Goal: Entertainment & Leisure: Browse casually

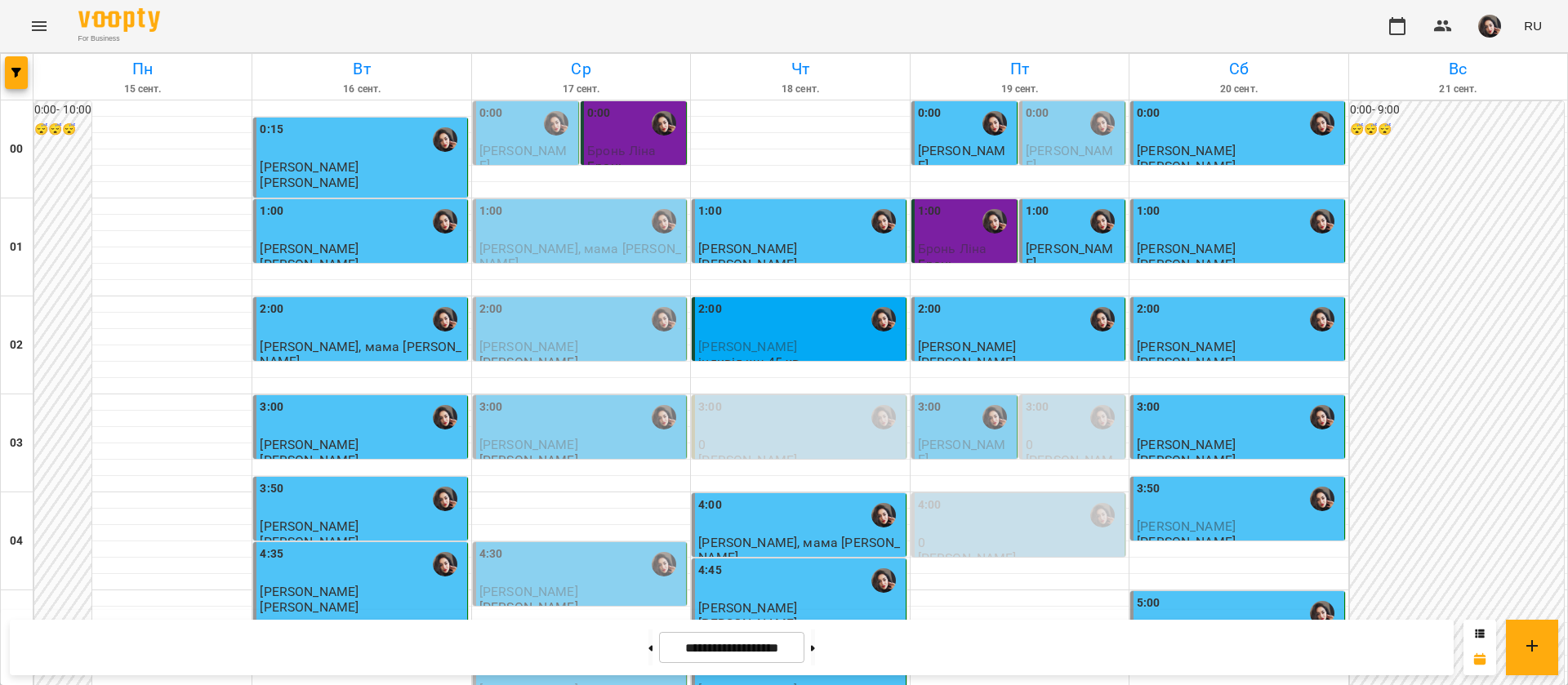
scroll to position [738, 0]
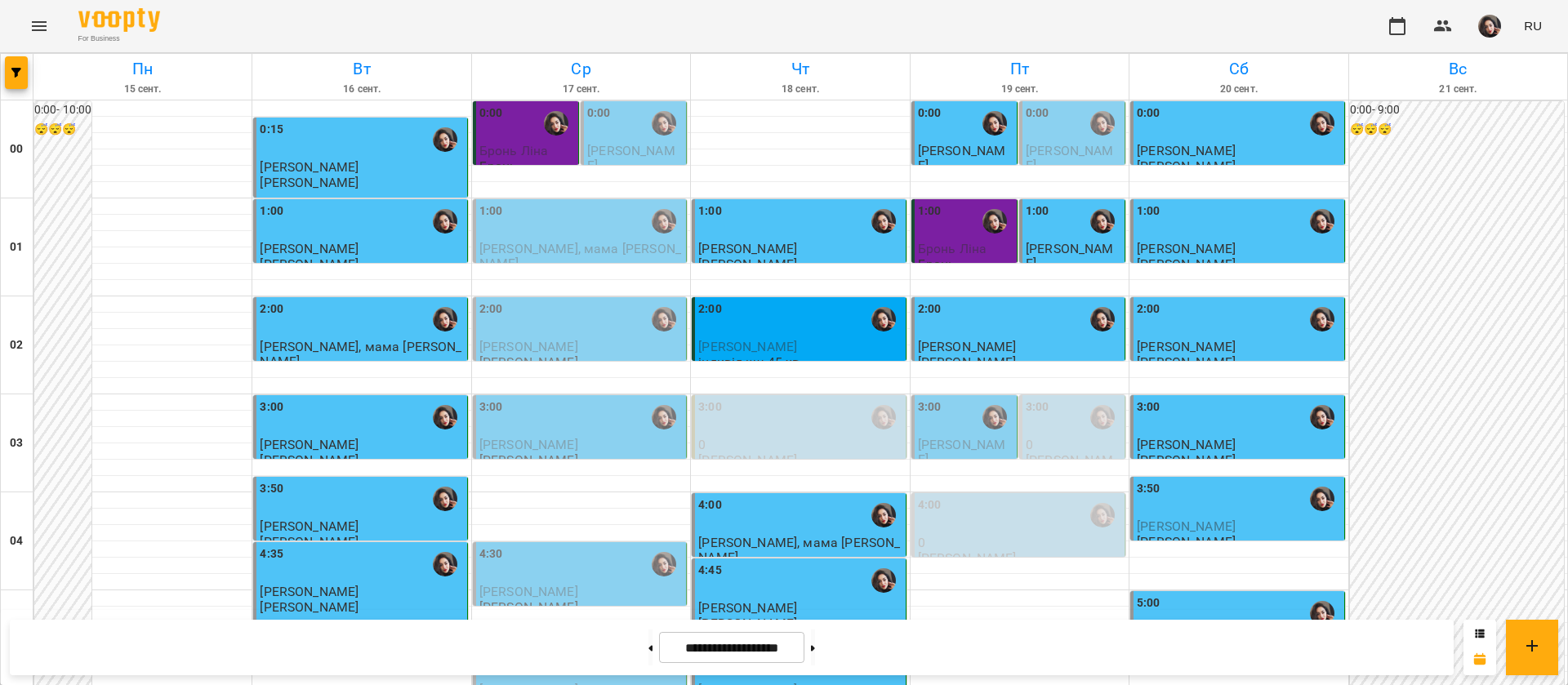
click at [33, 32] on icon "Menu" at bounding box center [39, 26] width 20 height 20
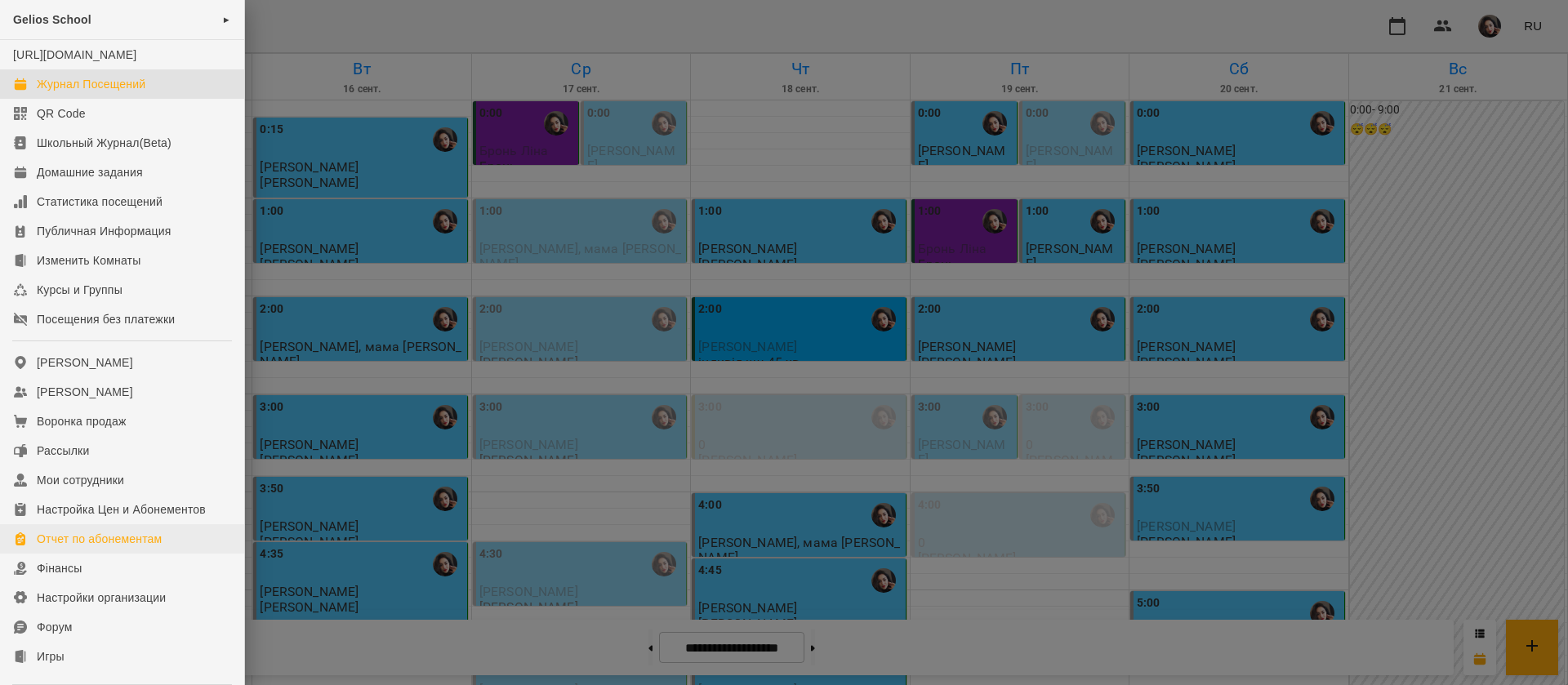
scroll to position [170, 0]
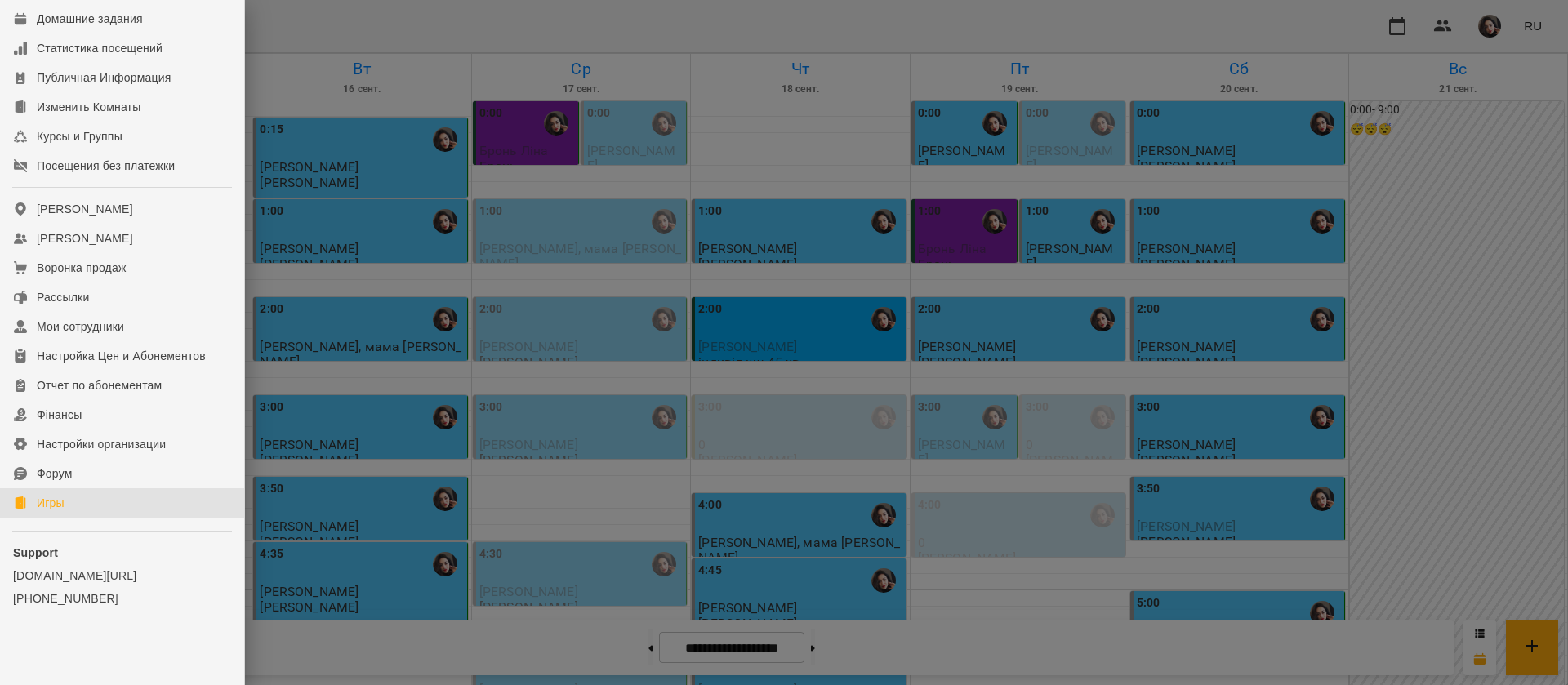
click at [29, 515] on link "Игры" at bounding box center [122, 503] width 244 height 29
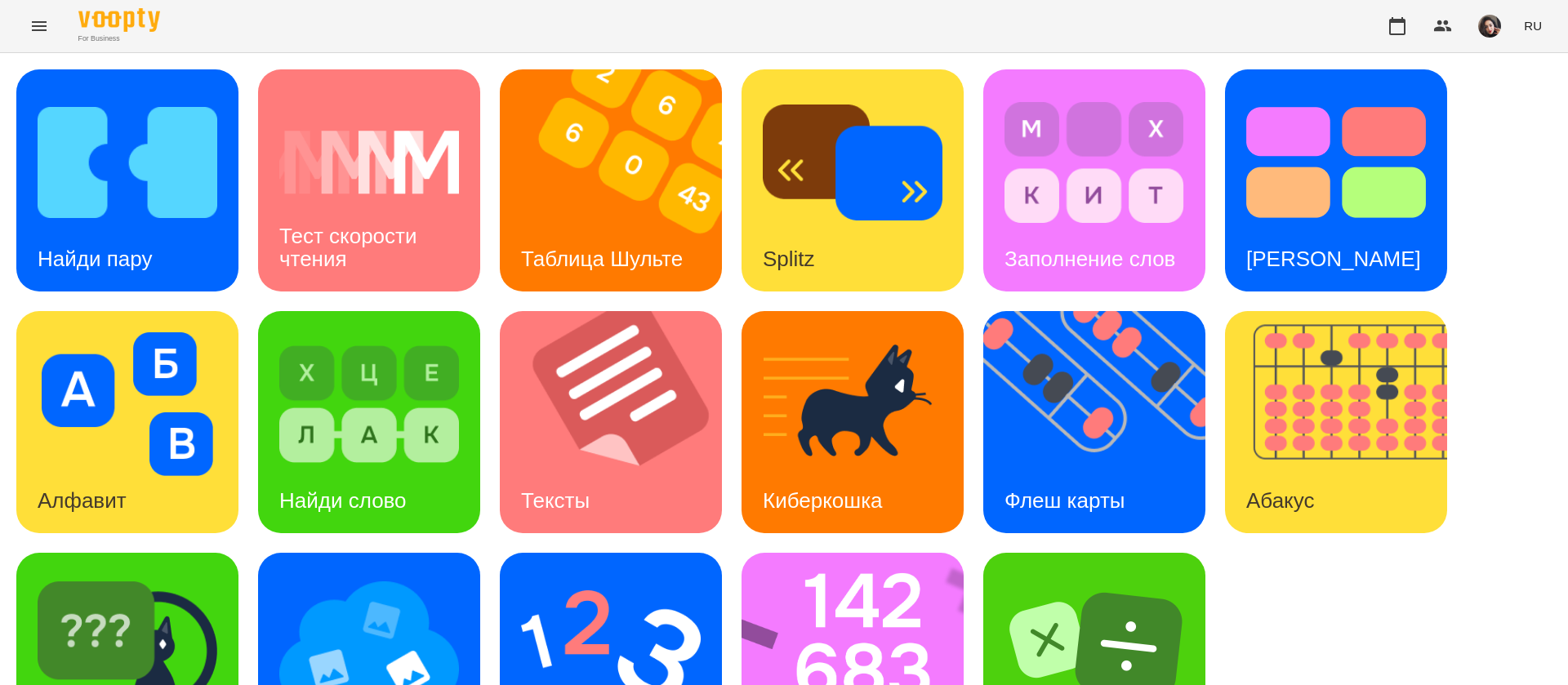
click at [1538, 36] on button "RU" at bounding box center [1533, 25] width 31 height 30
click at [1505, 93] on div "Українська" at bounding box center [1502, 92] width 83 height 29
click at [140, 202] on img at bounding box center [128, 163] width 180 height 144
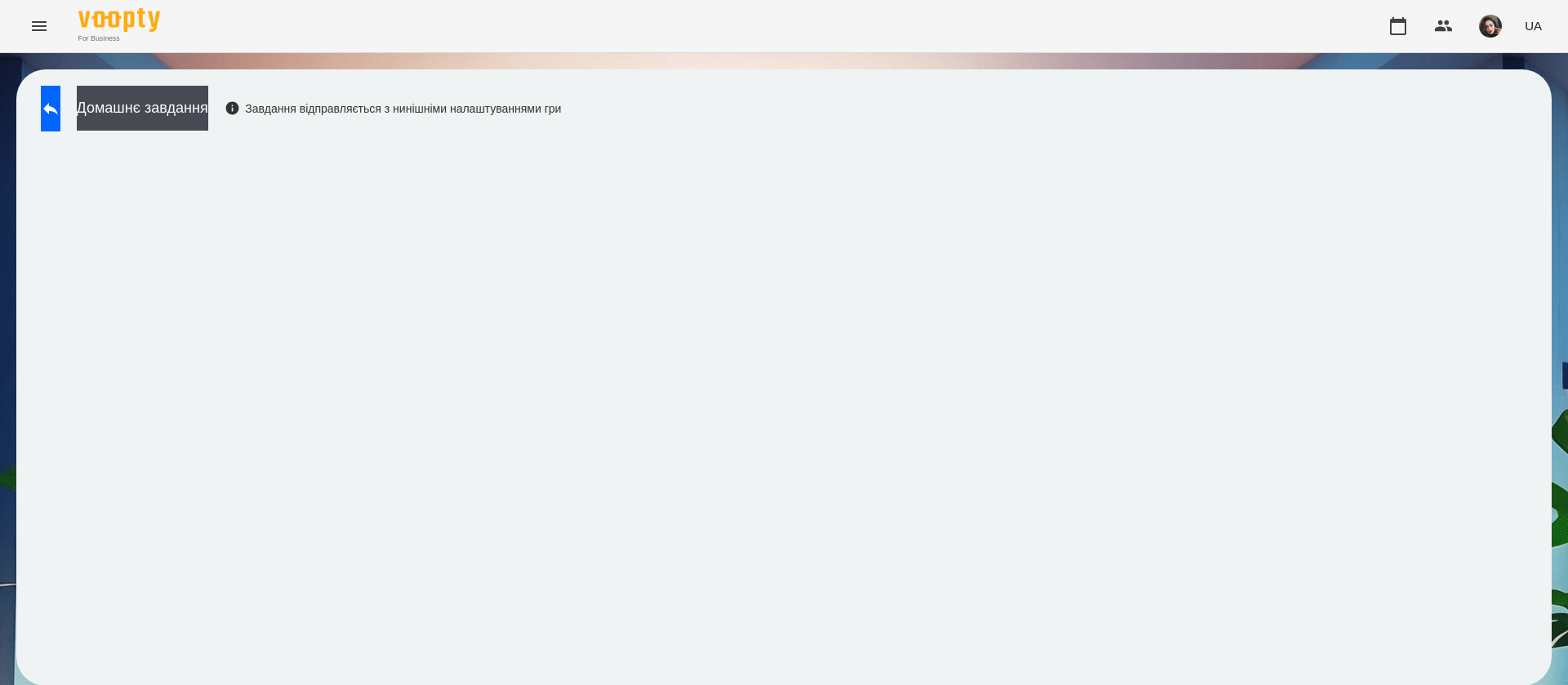
click at [0, 86] on div "Домашнє завдання Завдання відправляється з нинішніми налаштуваннями гри" at bounding box center [784, 378] width 1568 height 649
click at [61, 121] on button at bounding box center [51, 108] width 20 height 45
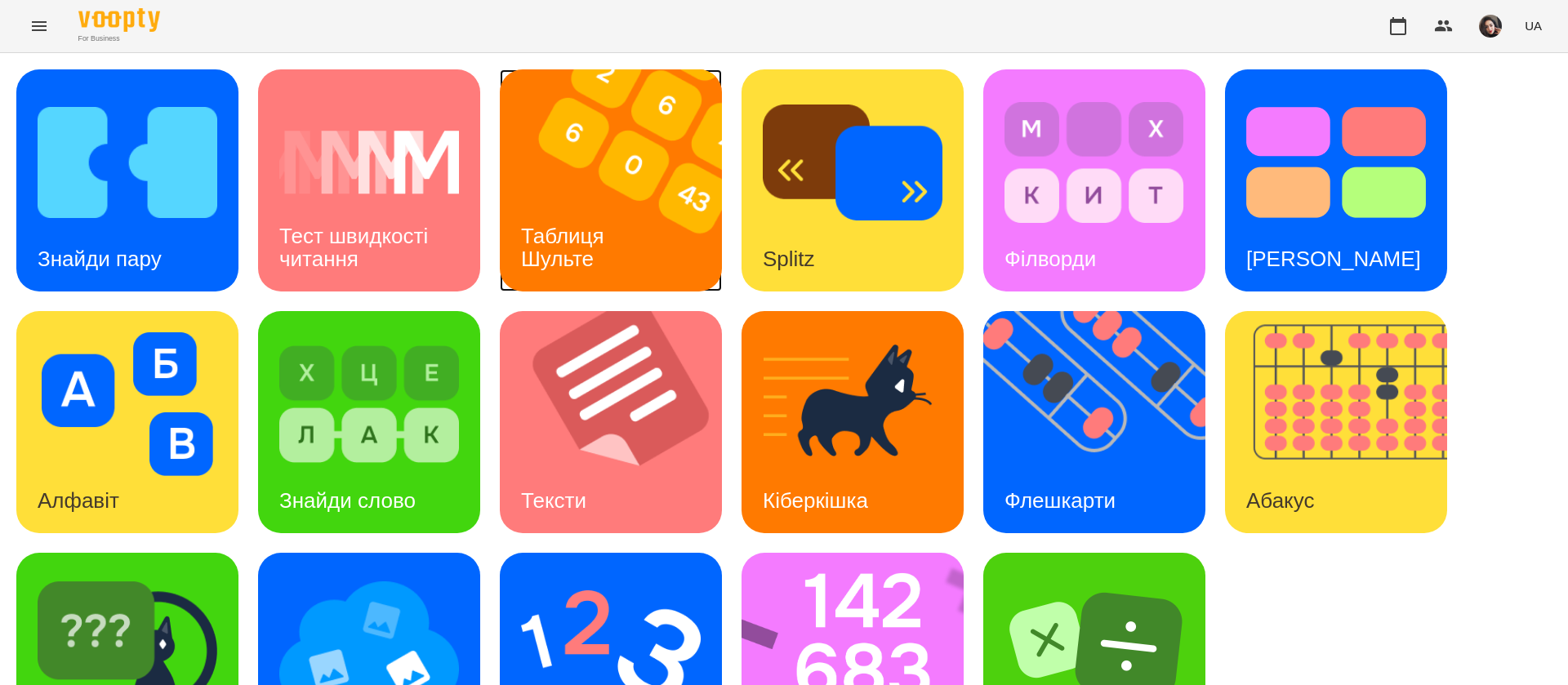
click at [581, 245] on h3 "Таблиця Шульте" at bounding box center [565, 247] width 89 height 46
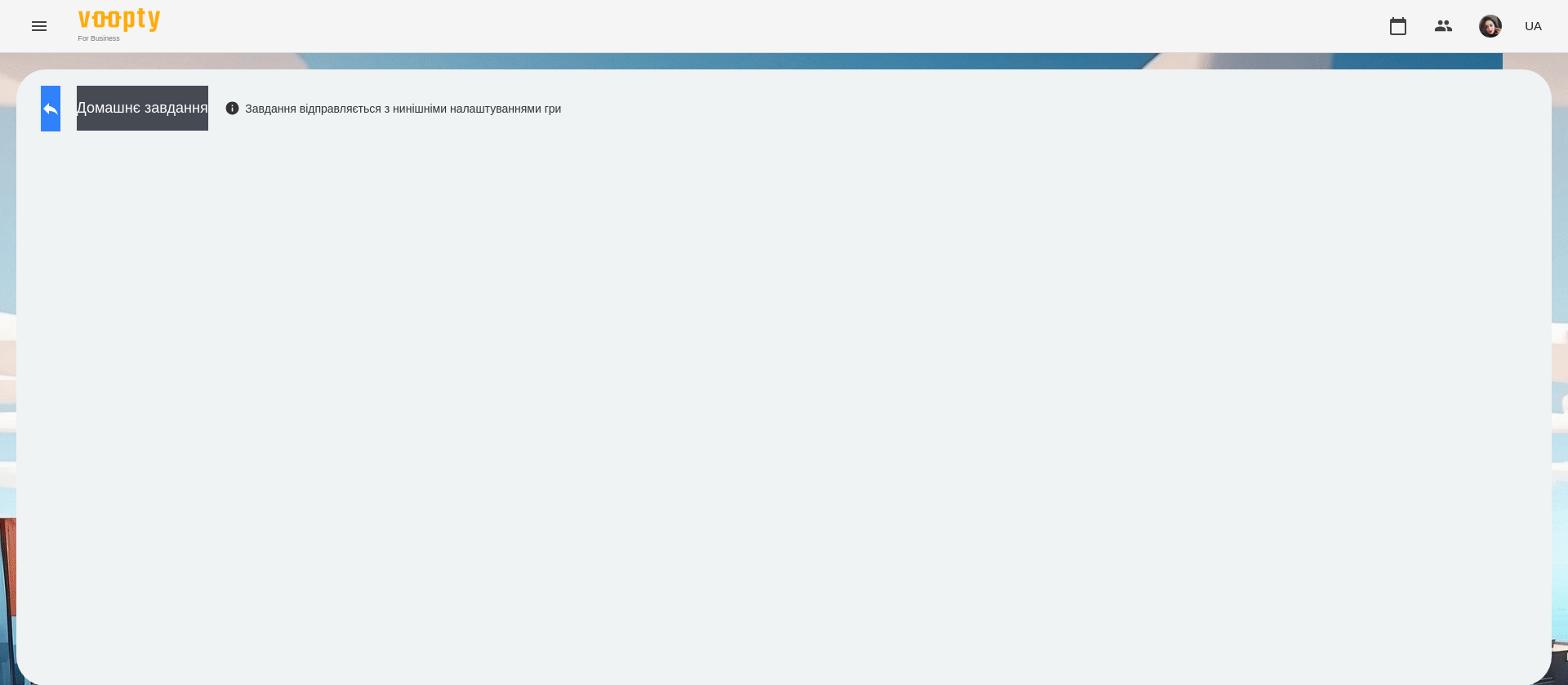
click at [61, 114] on button at bounding box center [51, 108] width 20 height 45
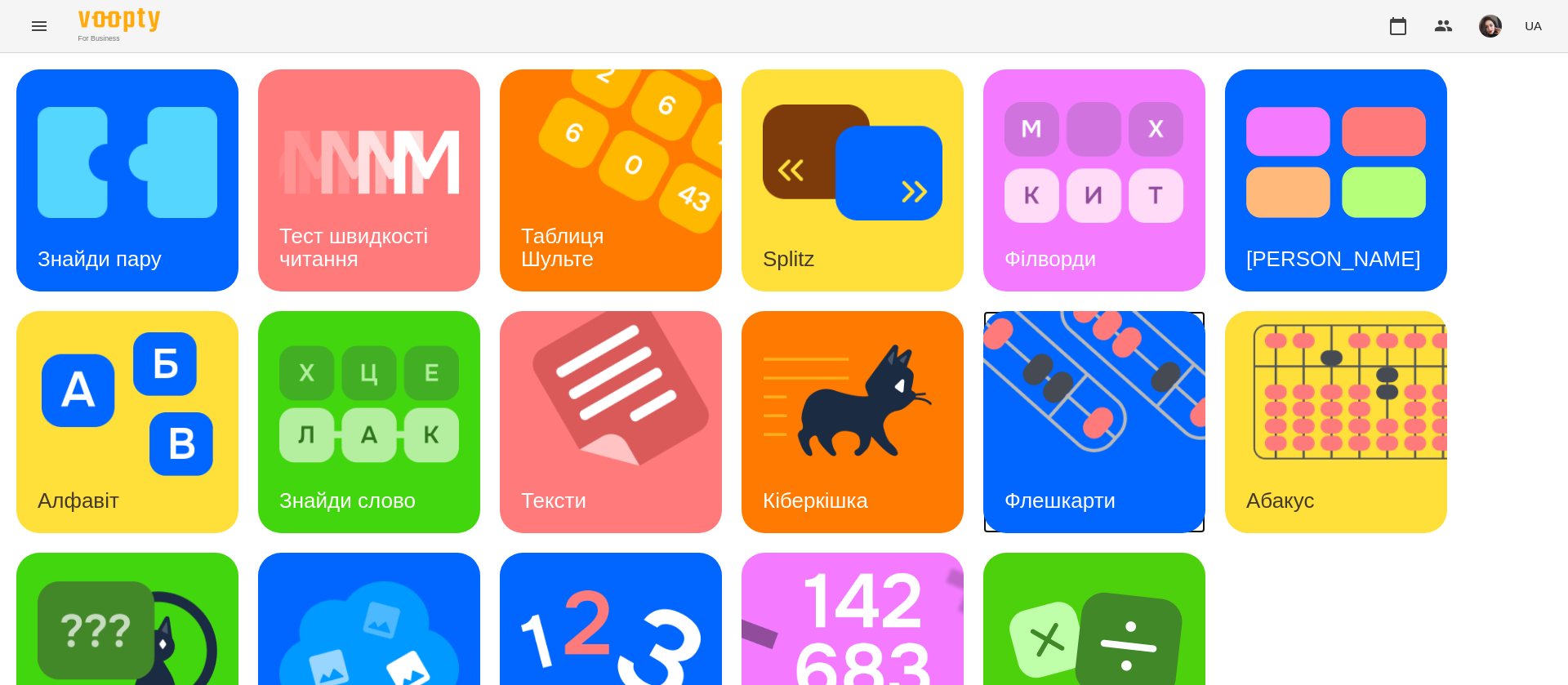
click at [1137, 415] on img at bounding box center [1104, 421] width 242 height 222
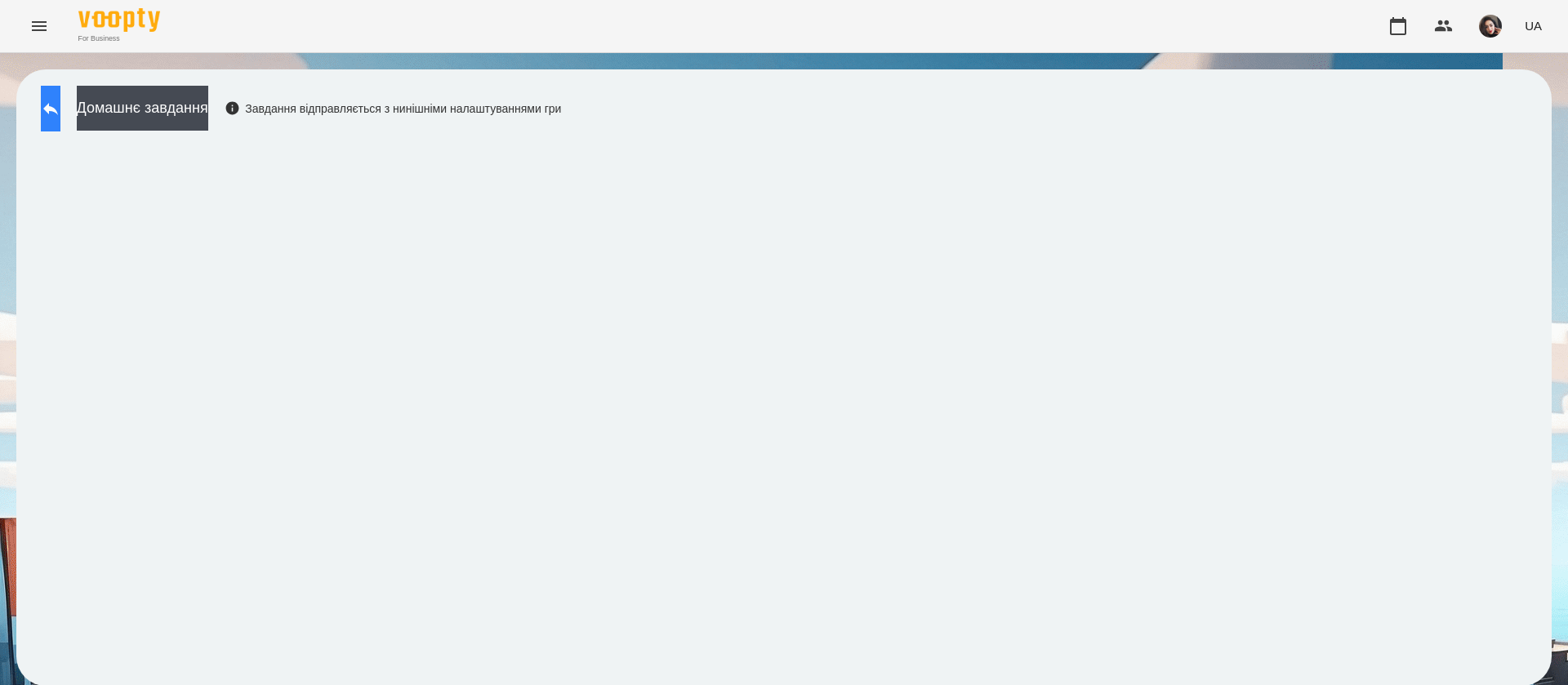
click at [61, 107] on icon at bounding box center [51, 108] width 20 height 20
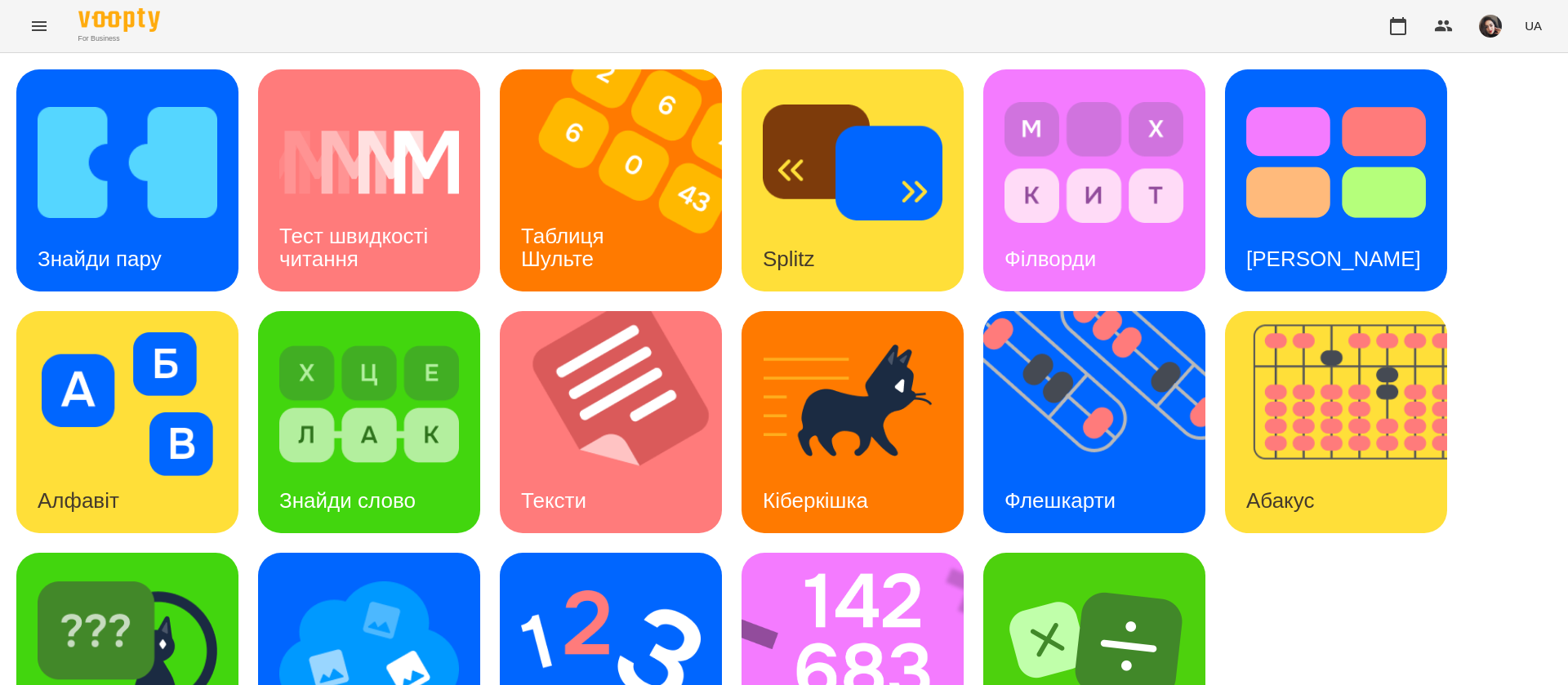
scroll to position [106, 0]
click at [1331, 317] on img at bounding box center [1345, 421] width 242 height 222
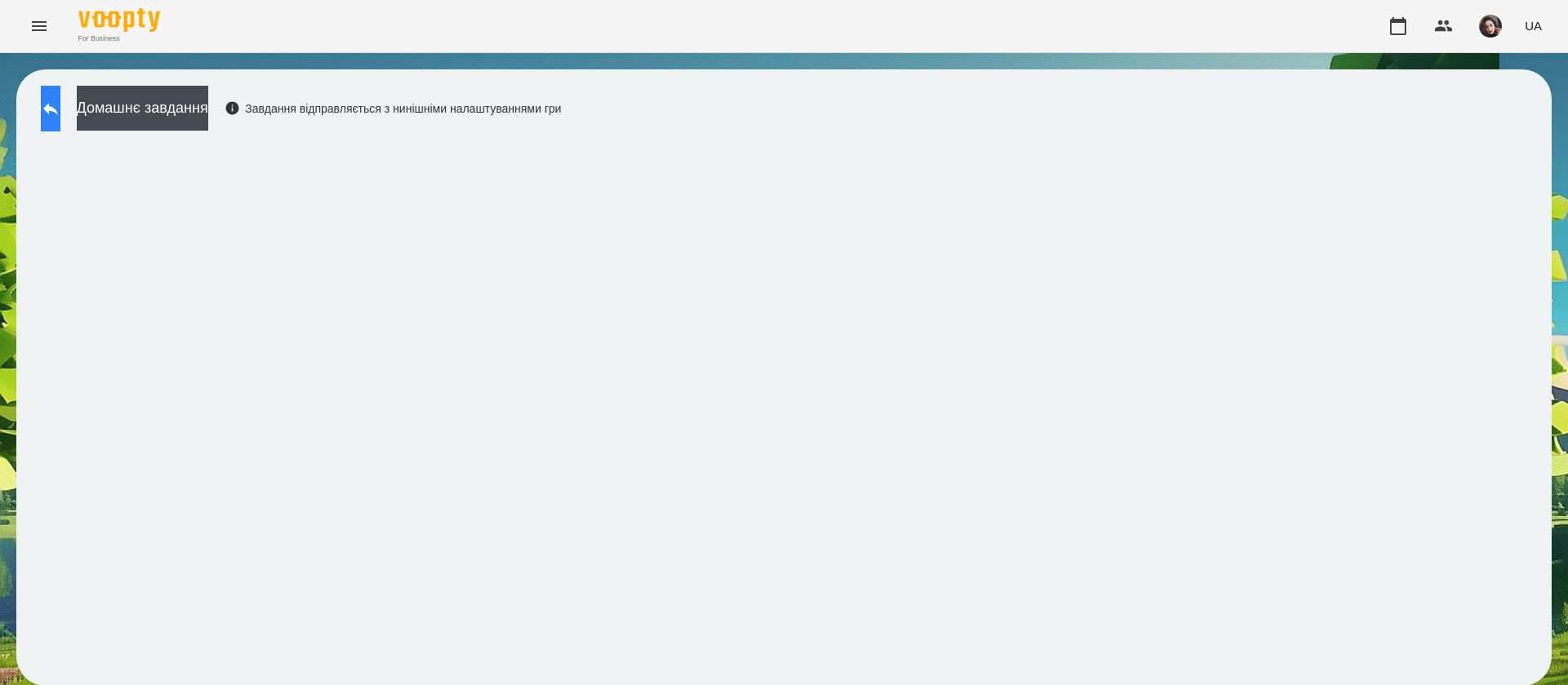
click at [61, 103] on icon at bounding box center [51, 108] width 20 height 20
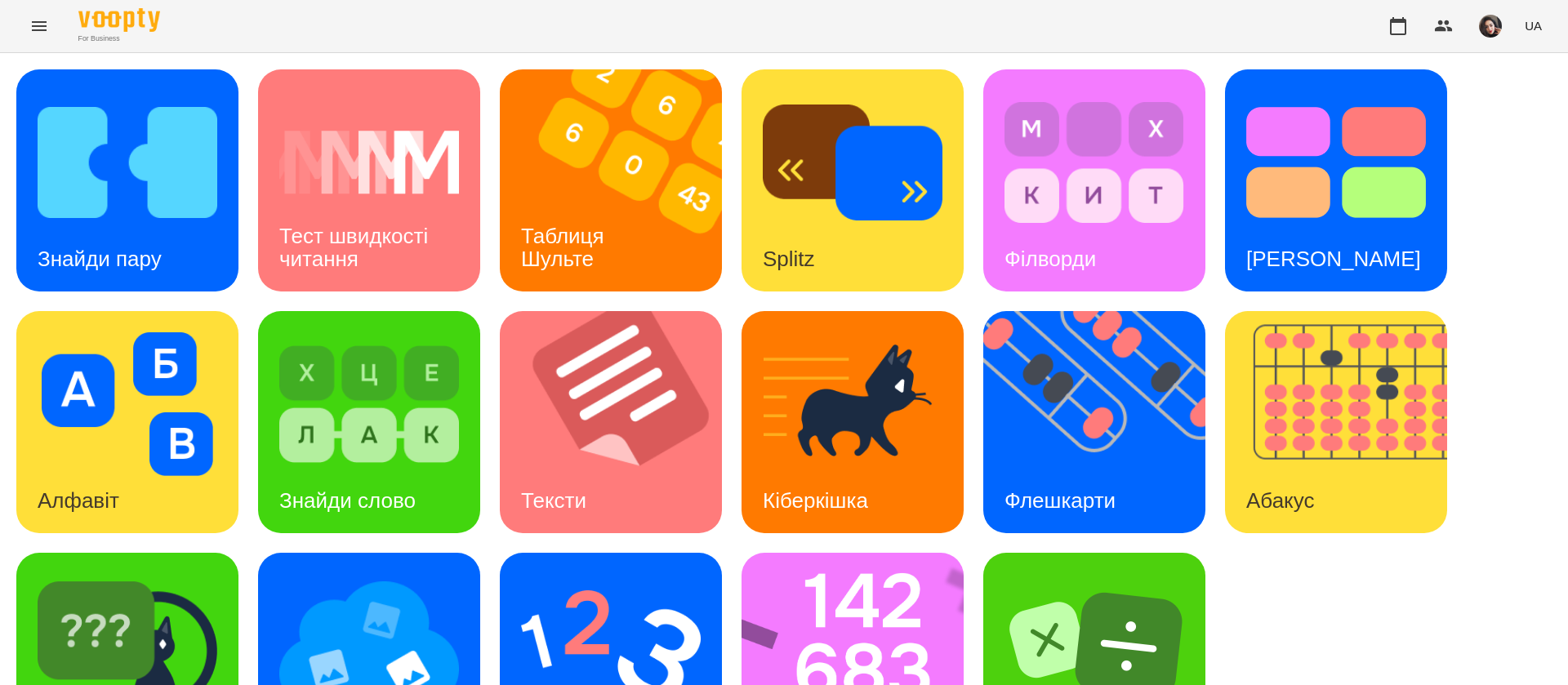
scroll to position [106, 0]
click at [1275, 468] on div "Абакус" at bounding box center [1279, 500] width 110 height 64
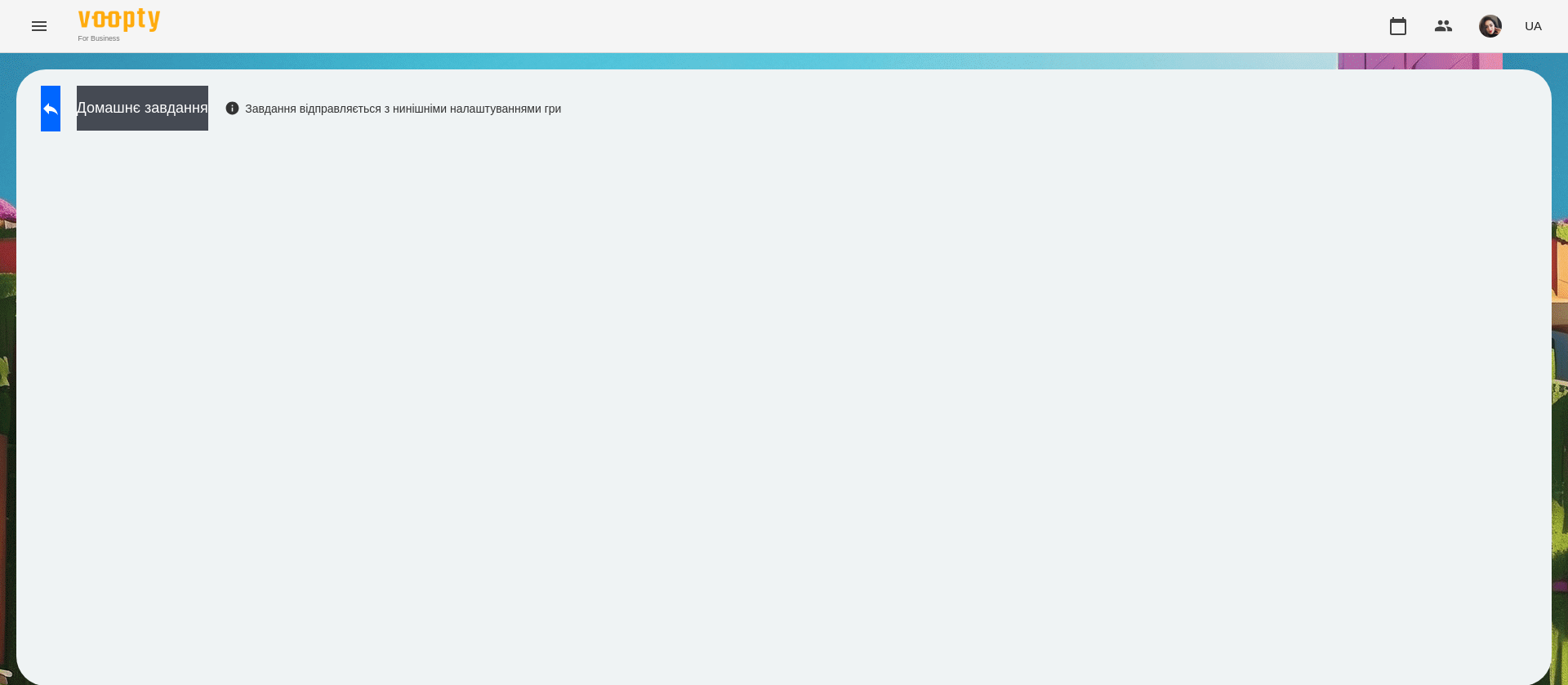
scroll to position [1, 0]
click at [51, 136] on div "Домашнє завдання Завдання відправляється з нинішніми налаштуваннями гри" at bounding box center [296, 112] width 528 height 54
click at [61, 114] on icon at bounding box center [51, 108] width 20 height 20
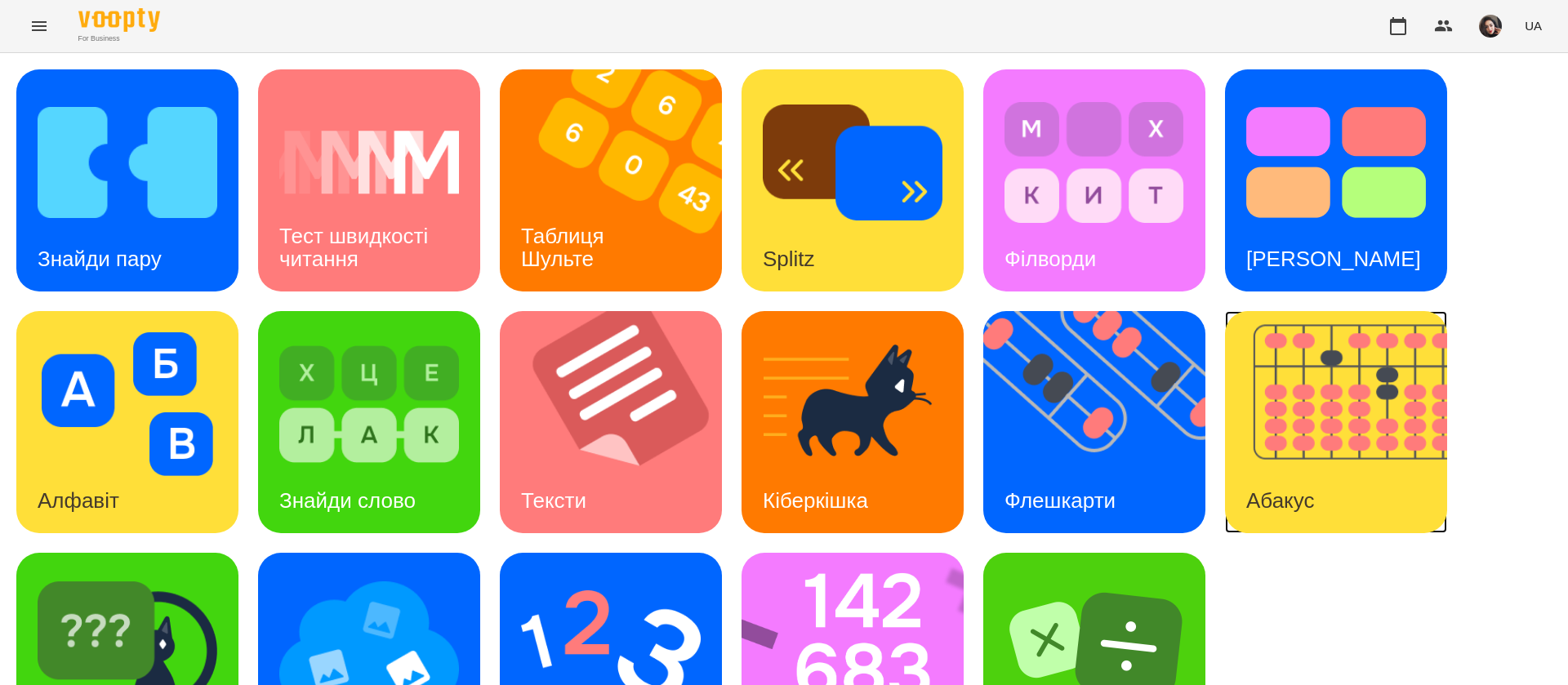
click at [1334, 451] on img at bounding box center [1345, 421] width 242 height 222
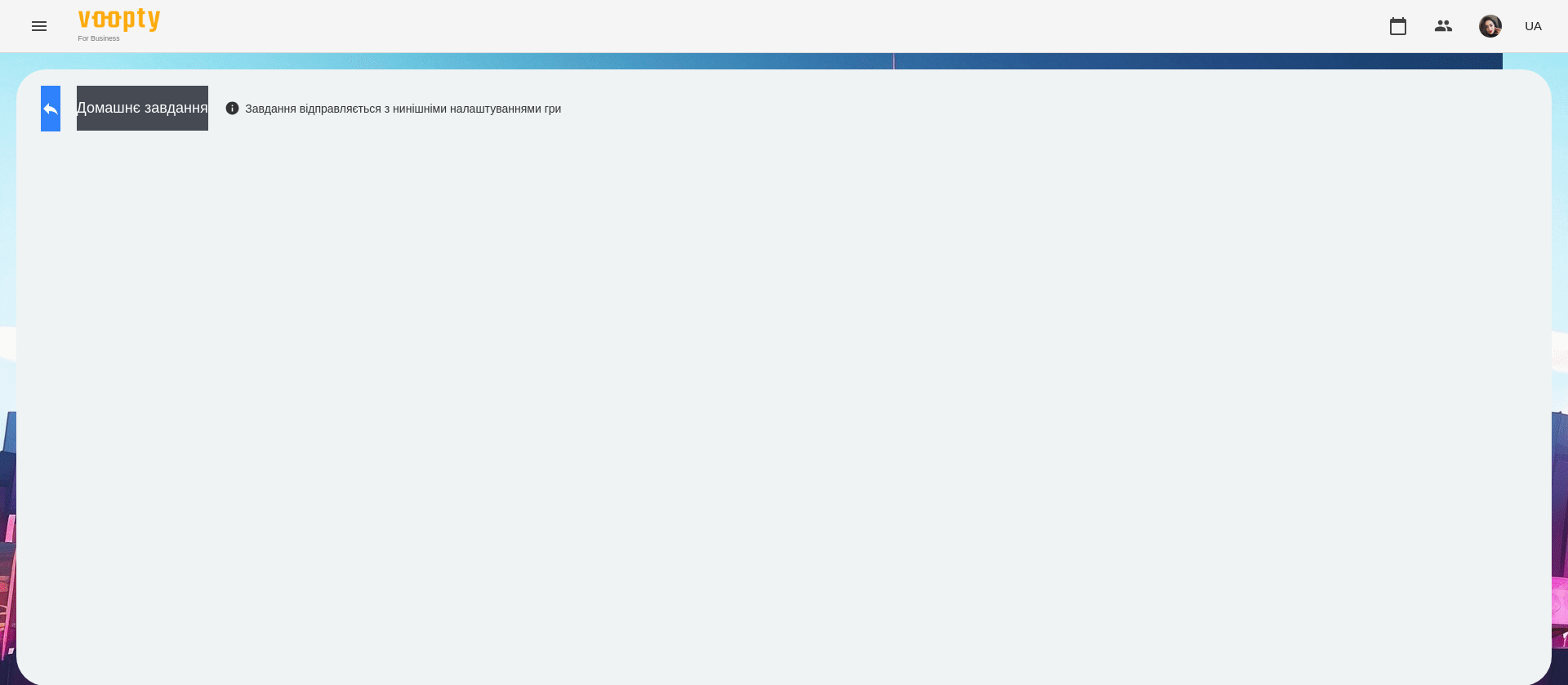
click at [61, 109] on icon at bounding box center [51, 108] width 20 height 20
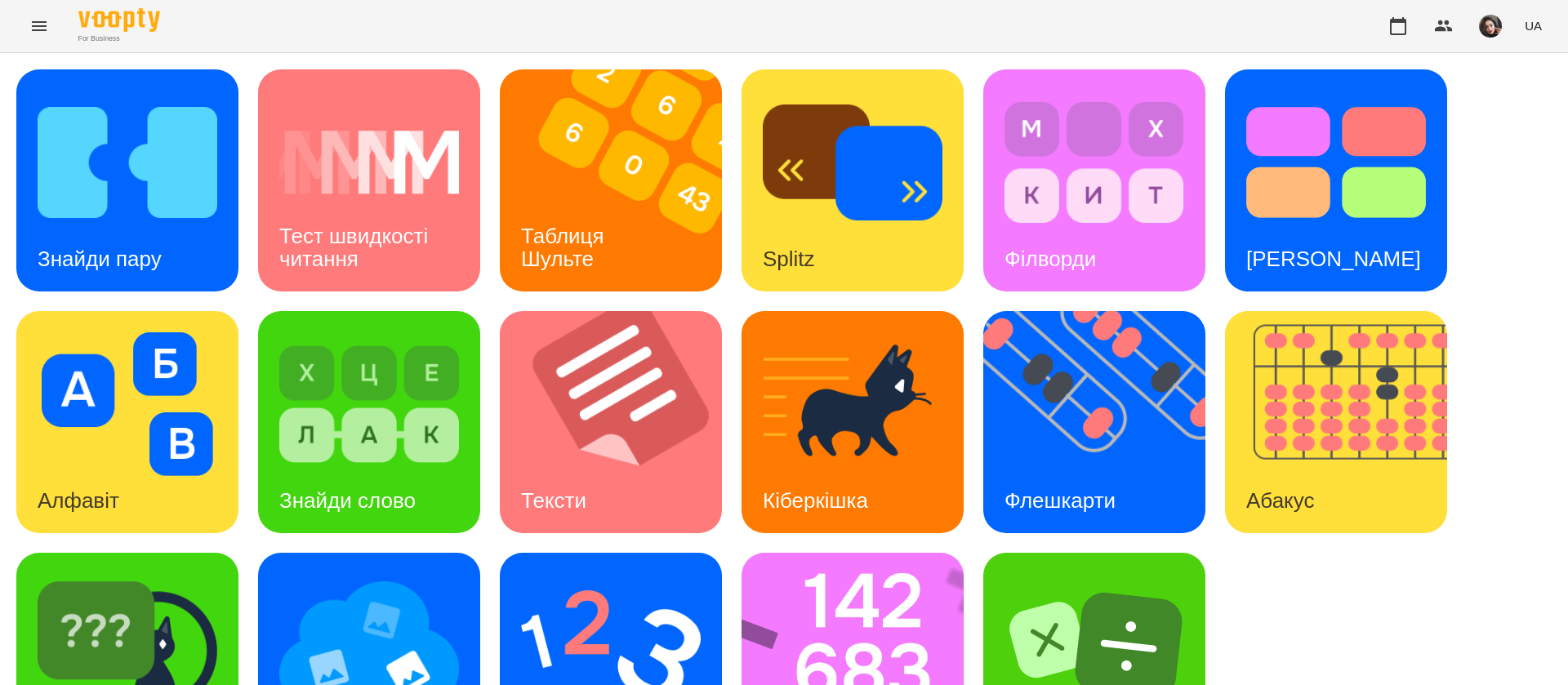
scroll to position [106, 0]
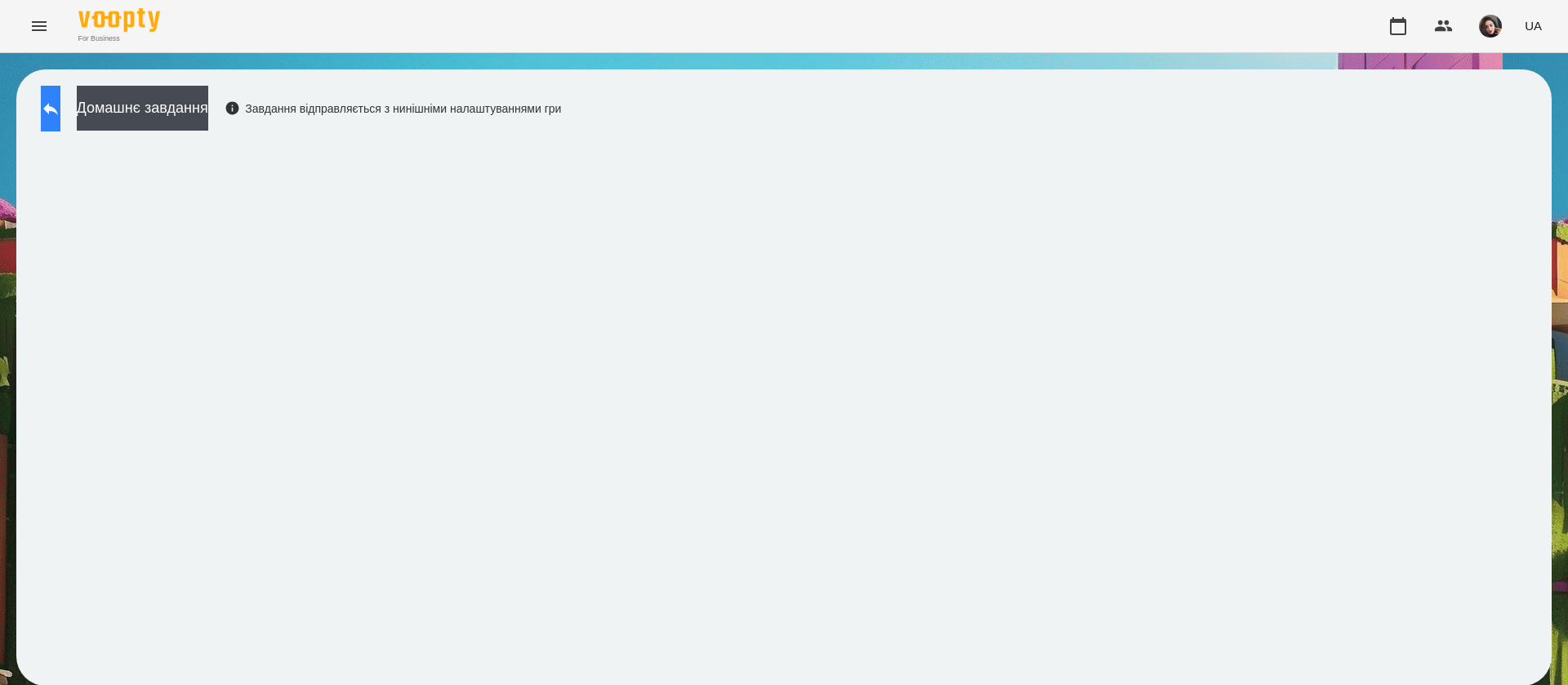
click at [51, 106] on button at bounding box center [51, 108] width 20 height 45
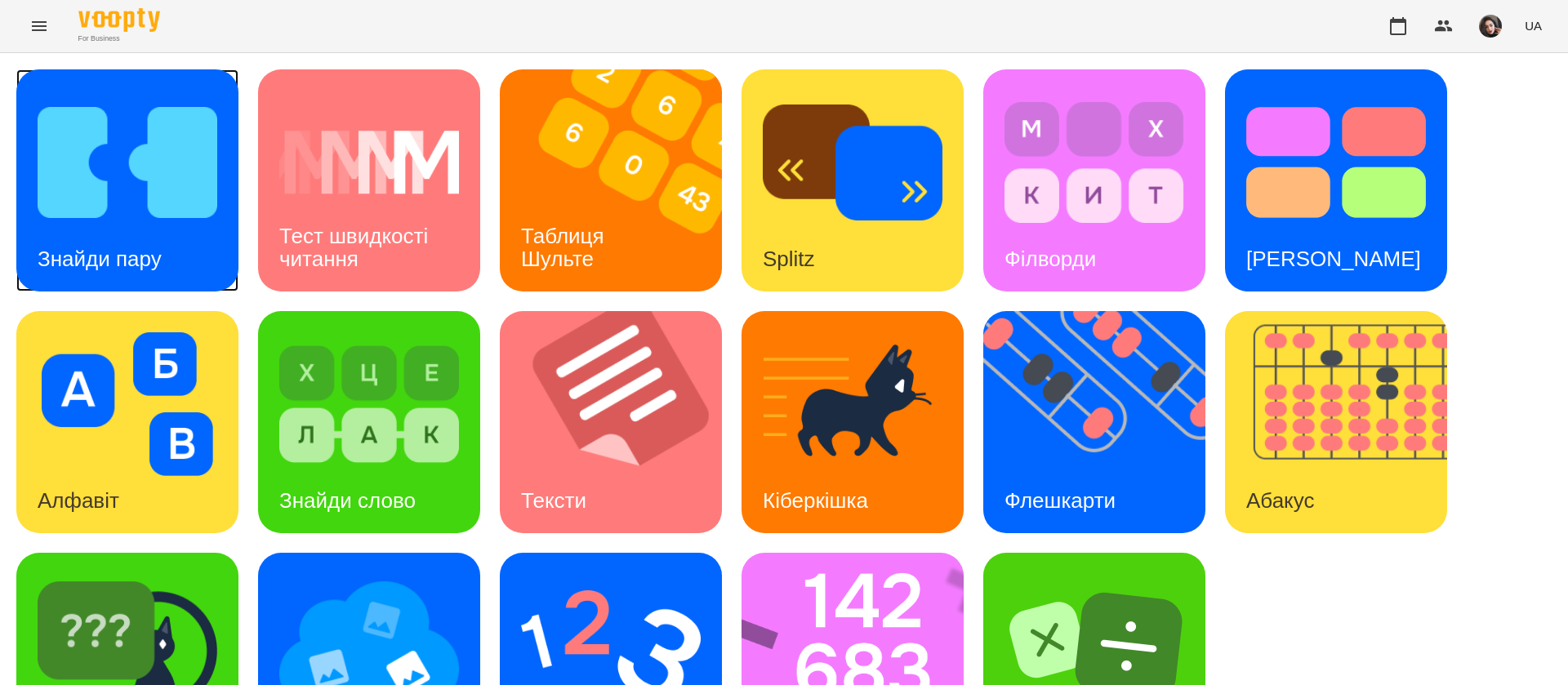
click at [188, 180] on img at bounding box center [128, 163] width 180 height 144
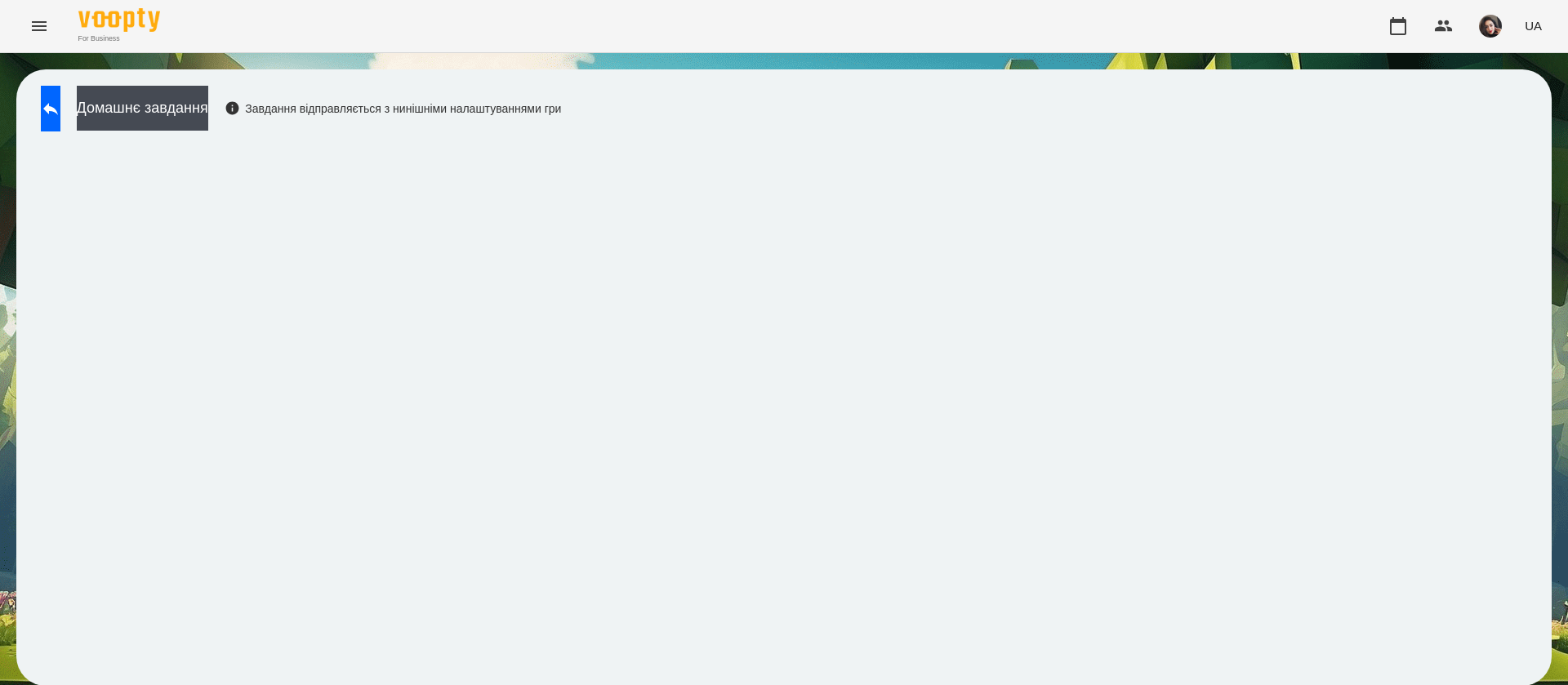
scroll to position [1, 0]
click at [61, 112] on icon at bounding box center [51, 108] width 20 height 20
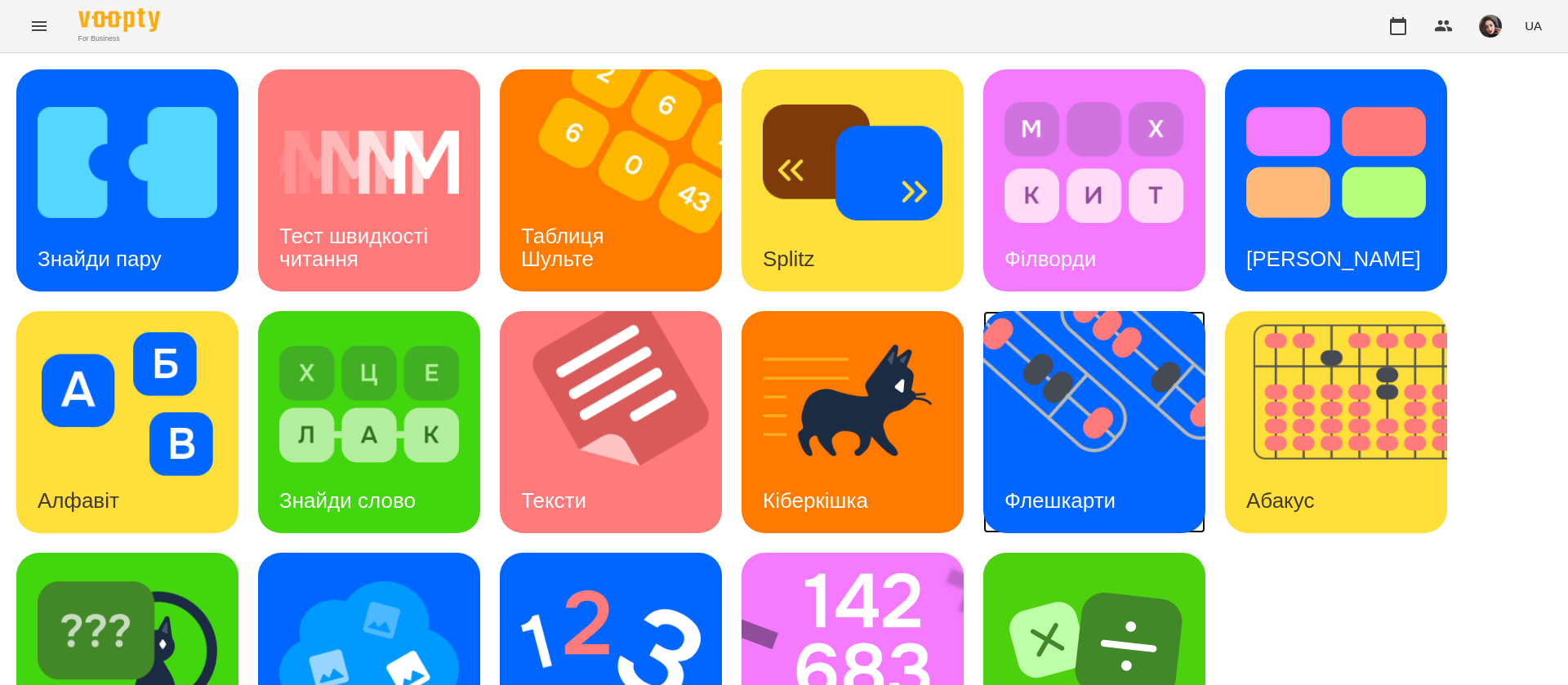
click at [1071, 474] on div "Флешкарти" at bounding box center [1059, 500] width 153 height 64
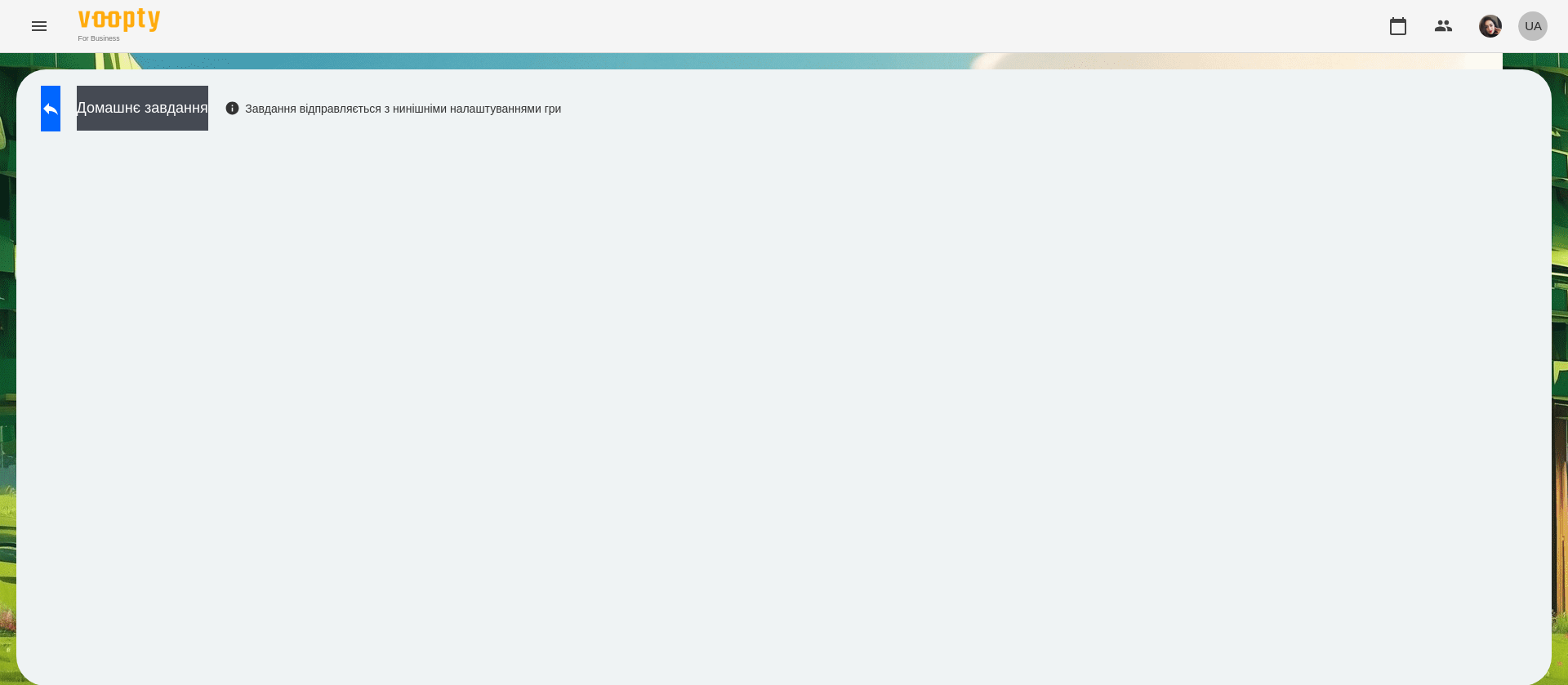
click at [1524, 29] on button "UA" at bounding box center [1533, 25] width 30 height 30
click at [1497, 122] on div "Русский" at bounding box center [1502, 122] width 83 height 29
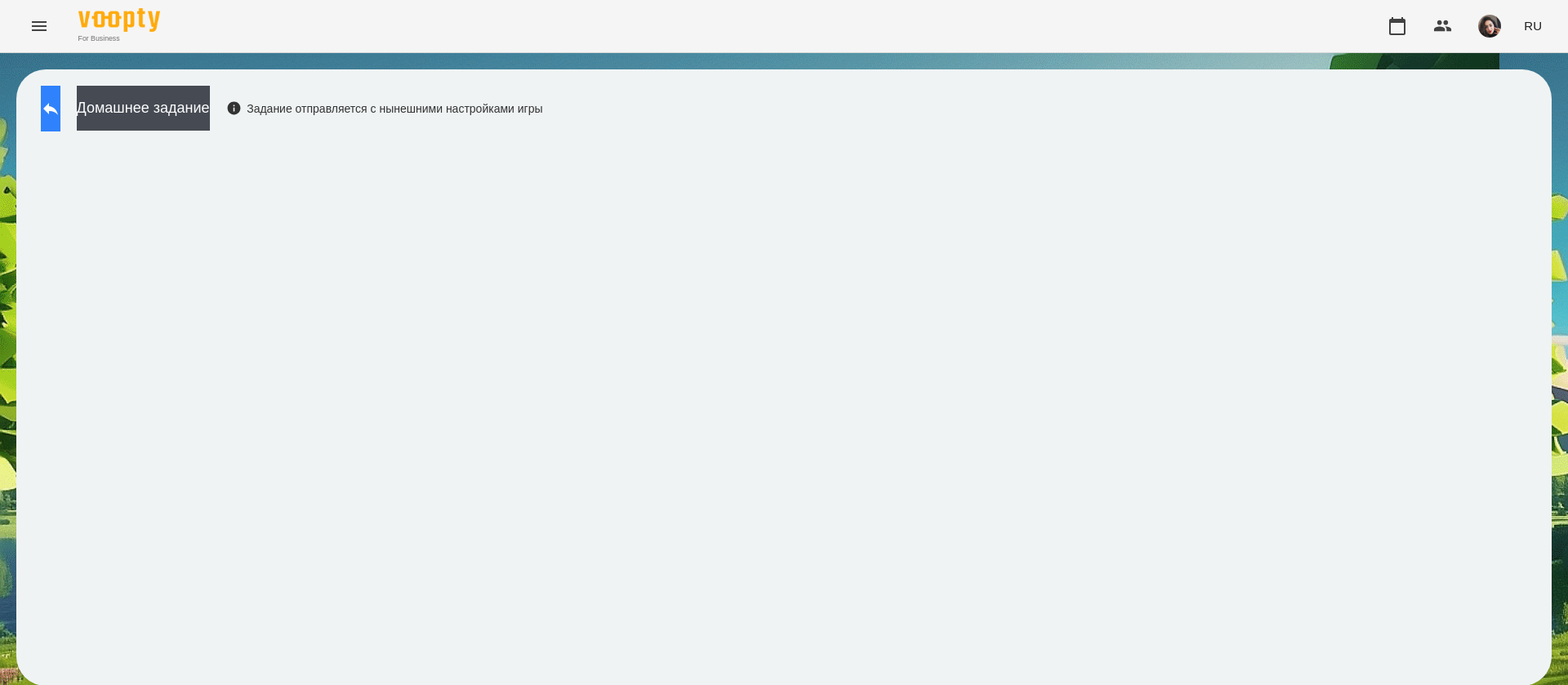
click at [61, 104] on icon at bounding box center [51, 108] width 20 height 20
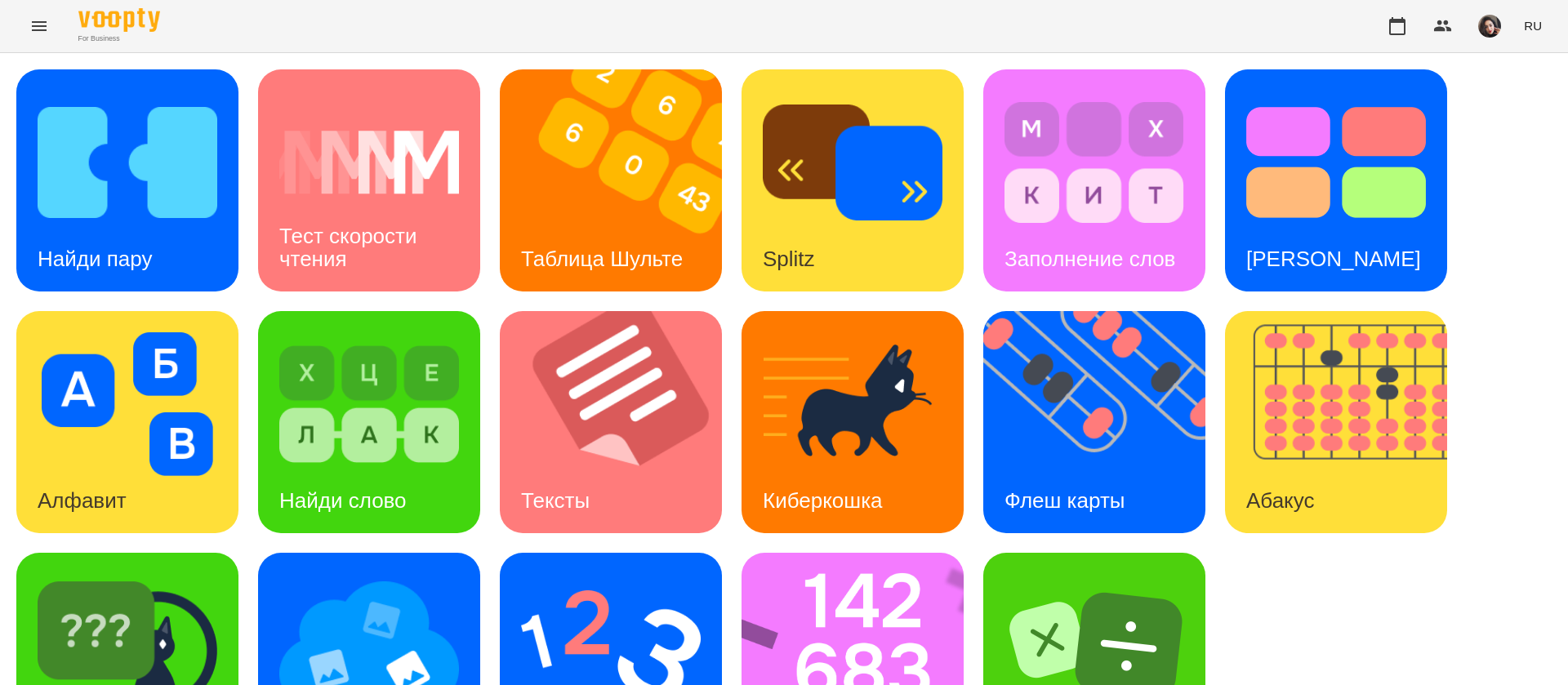
scroll to position [106, 0]
click at [863, 575] on img at bounding box center [863, 664] width 243 height 222
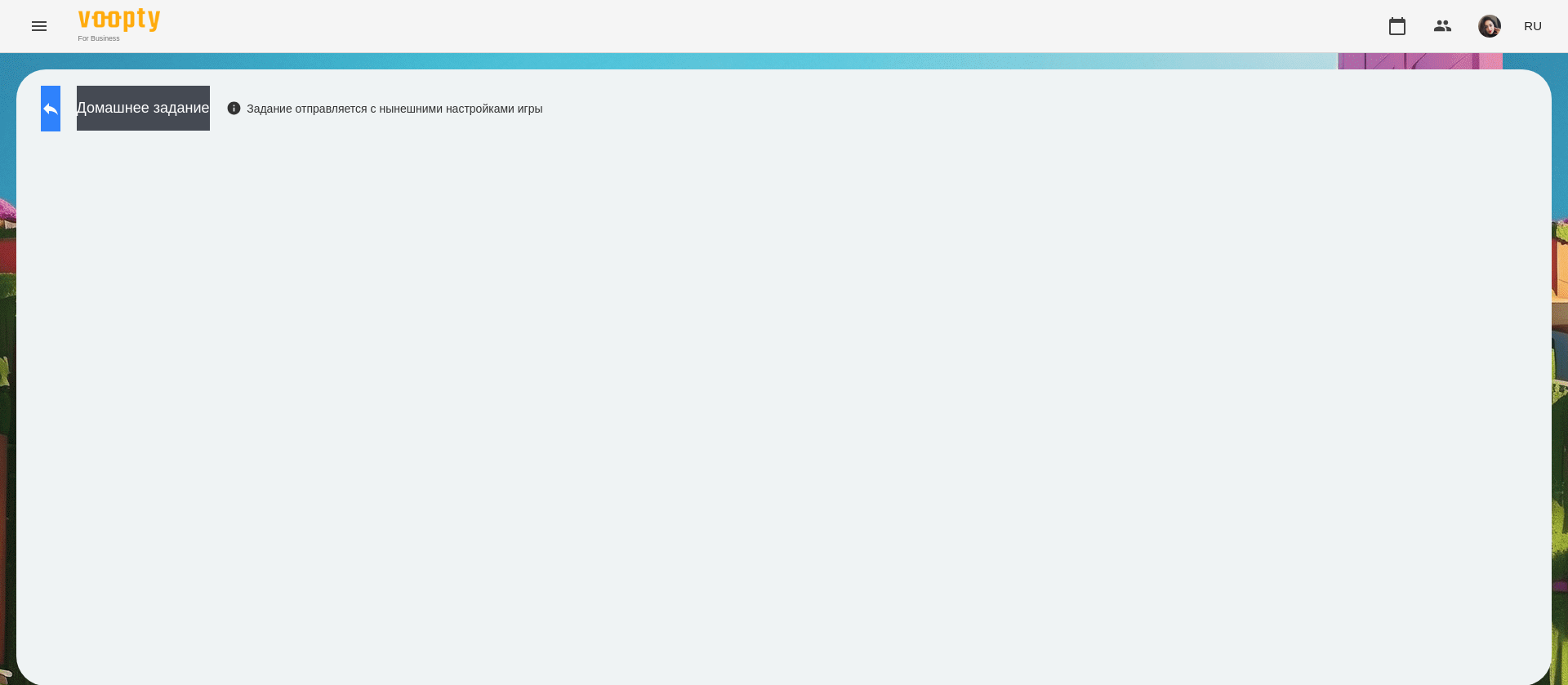
click at [61, 97] on button at bounding box center [51, 108] width 20 height 45
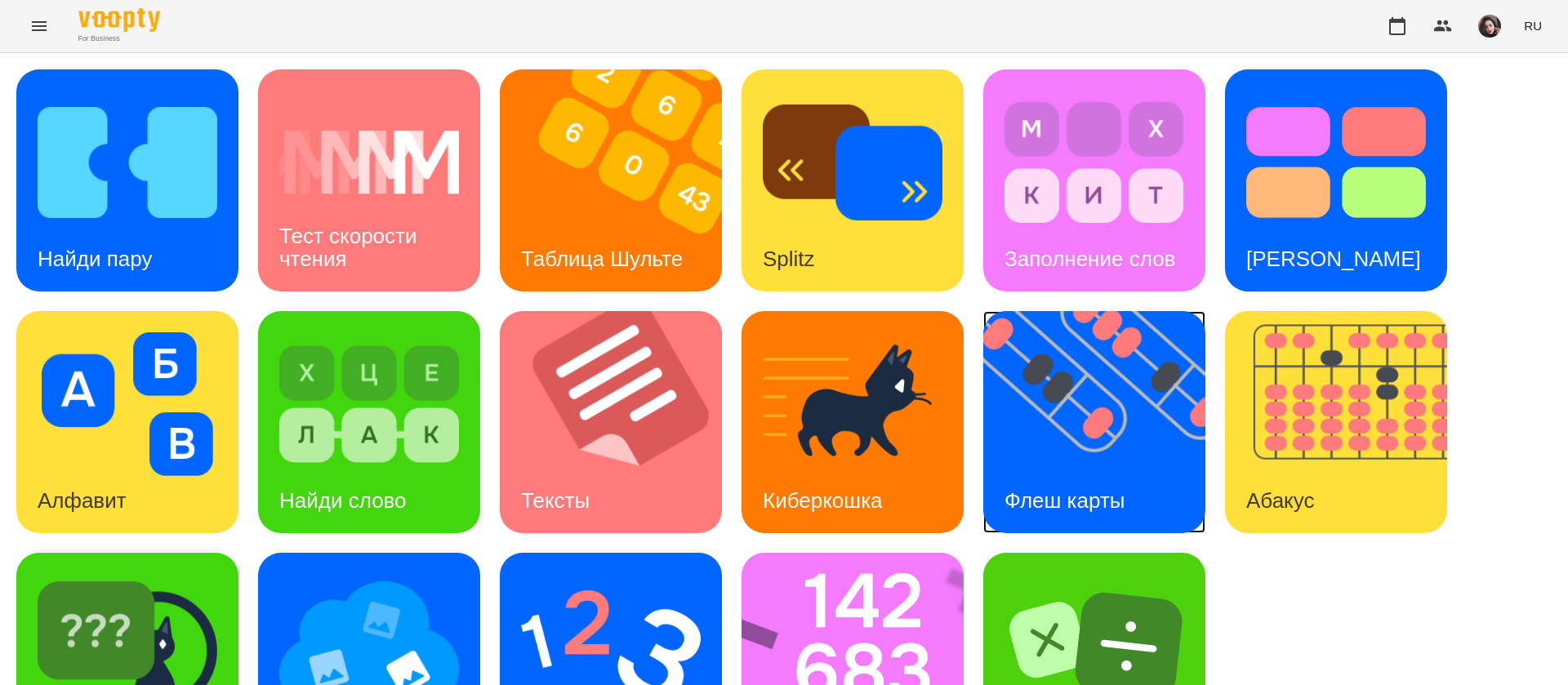
click at [1060, 399] on img at bounding box center [1104, 421] width 242 height 222
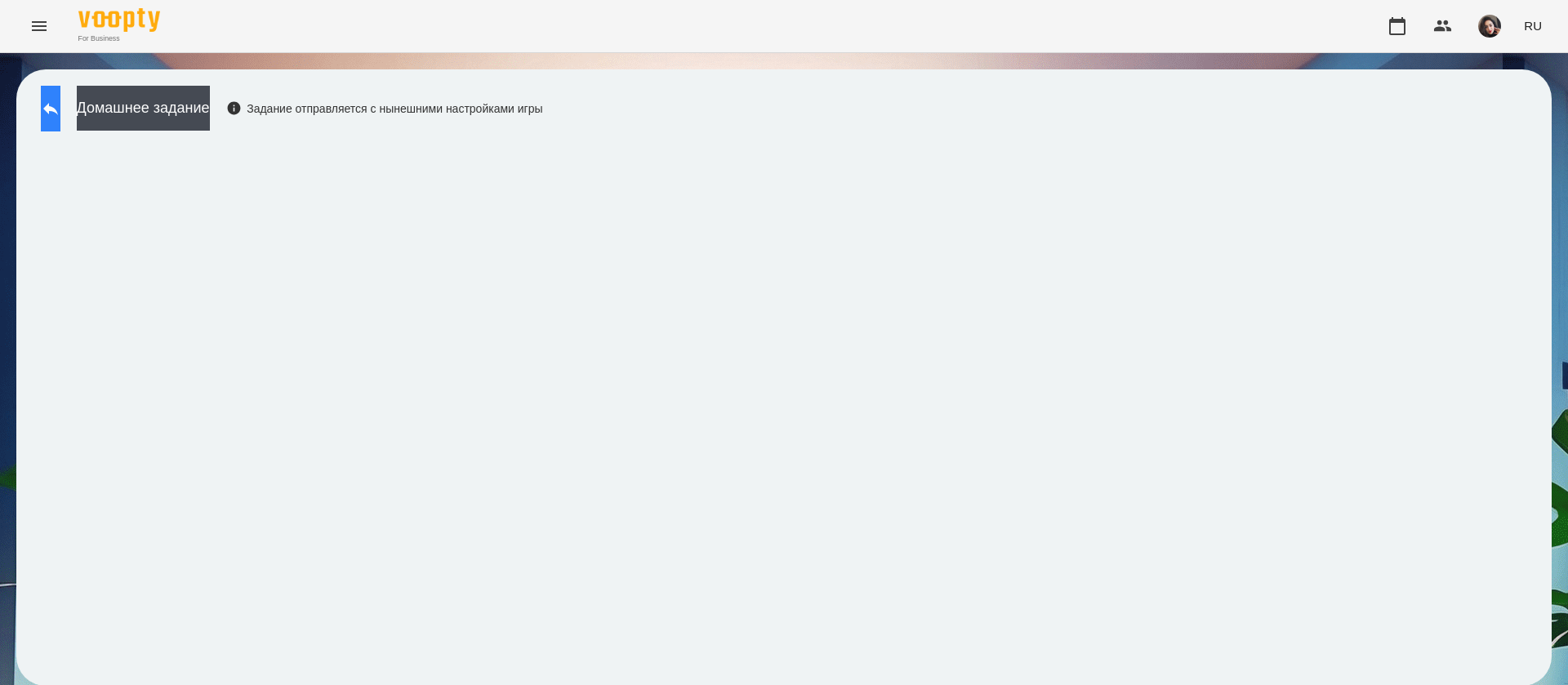
click at [61, 92] on button at bounding box center [51, 108] width 20 height 45
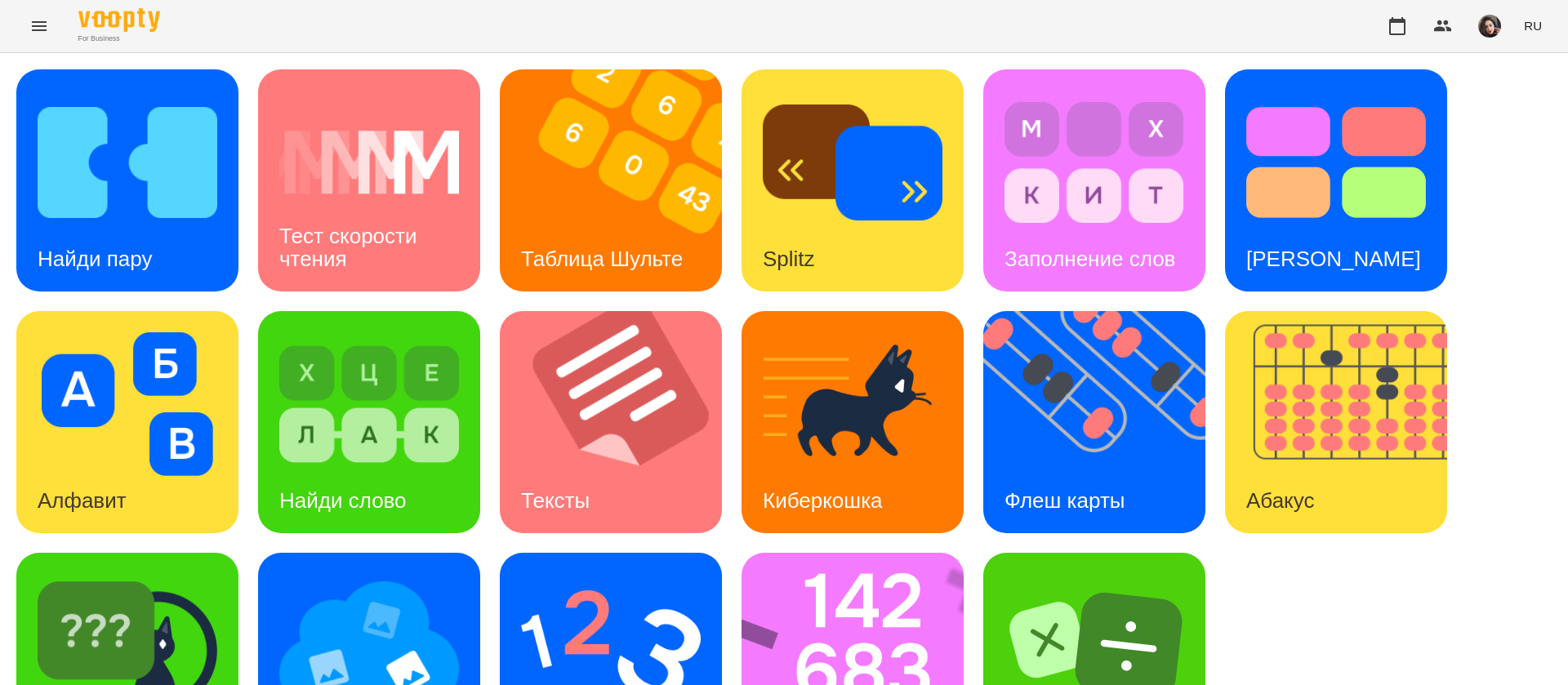
scroll to position [106, 0]
click at [374, 574] on img at bounding box center [369, 646] width 180 height 144
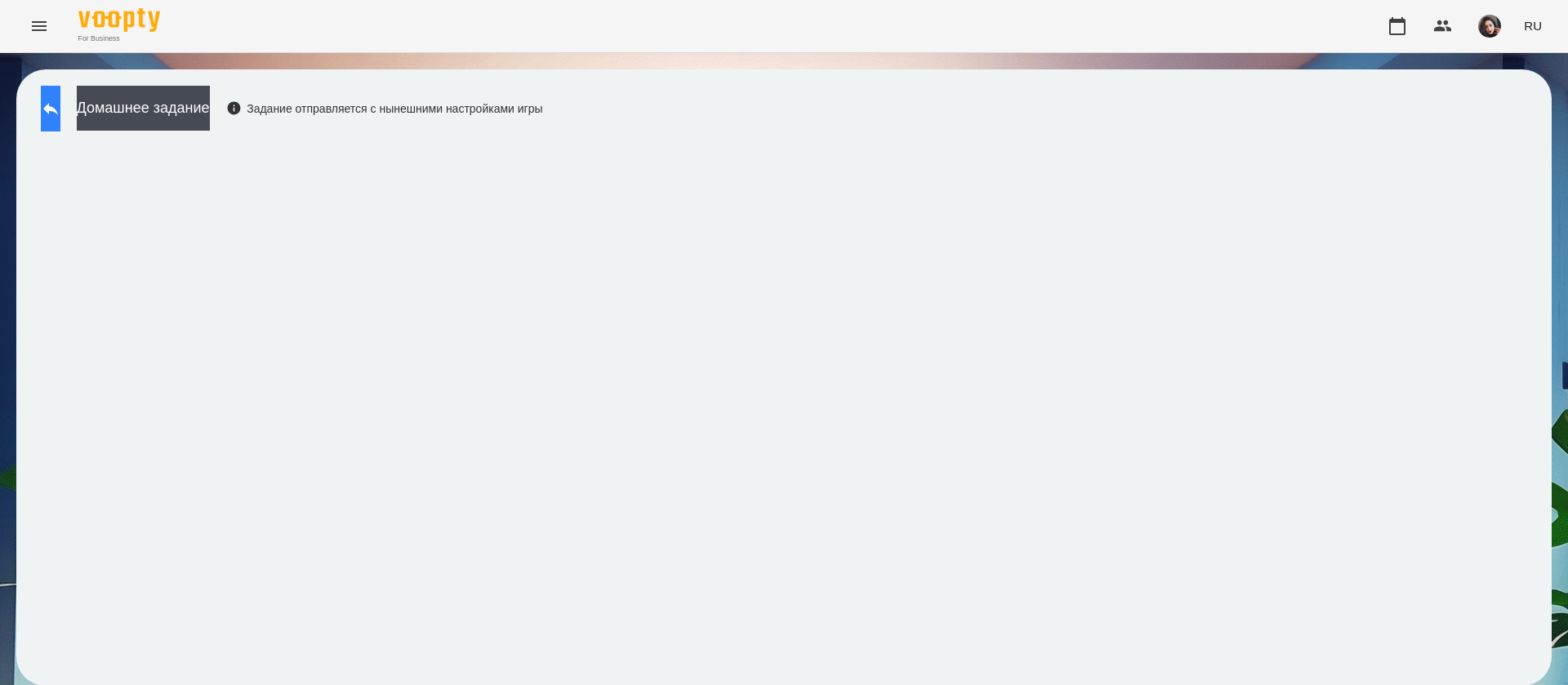
click at [61, 102] on button at bounding box center [51, 108] width 20 height 45
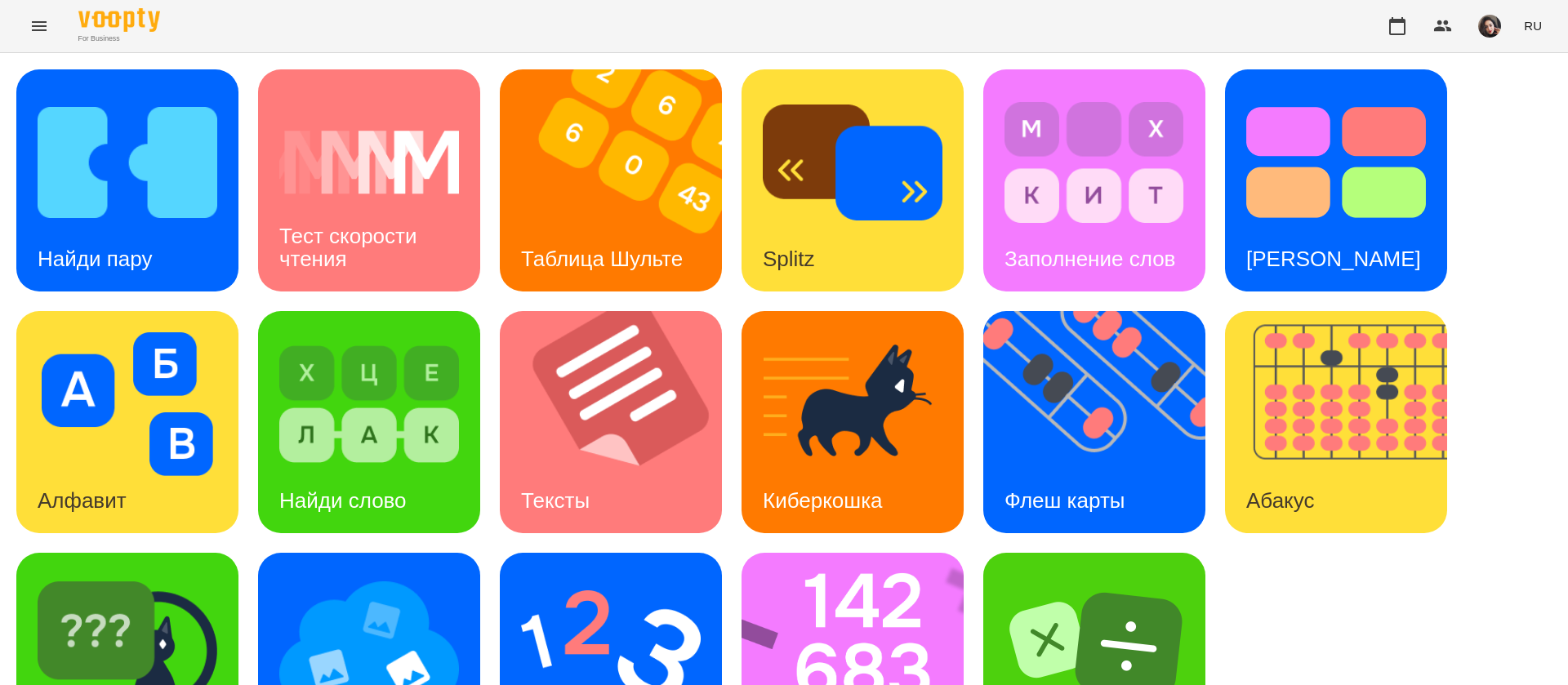
scroll to position [106, 0]
click at [589, 575] on img at bounding box center [611, 646] width 180 height 144
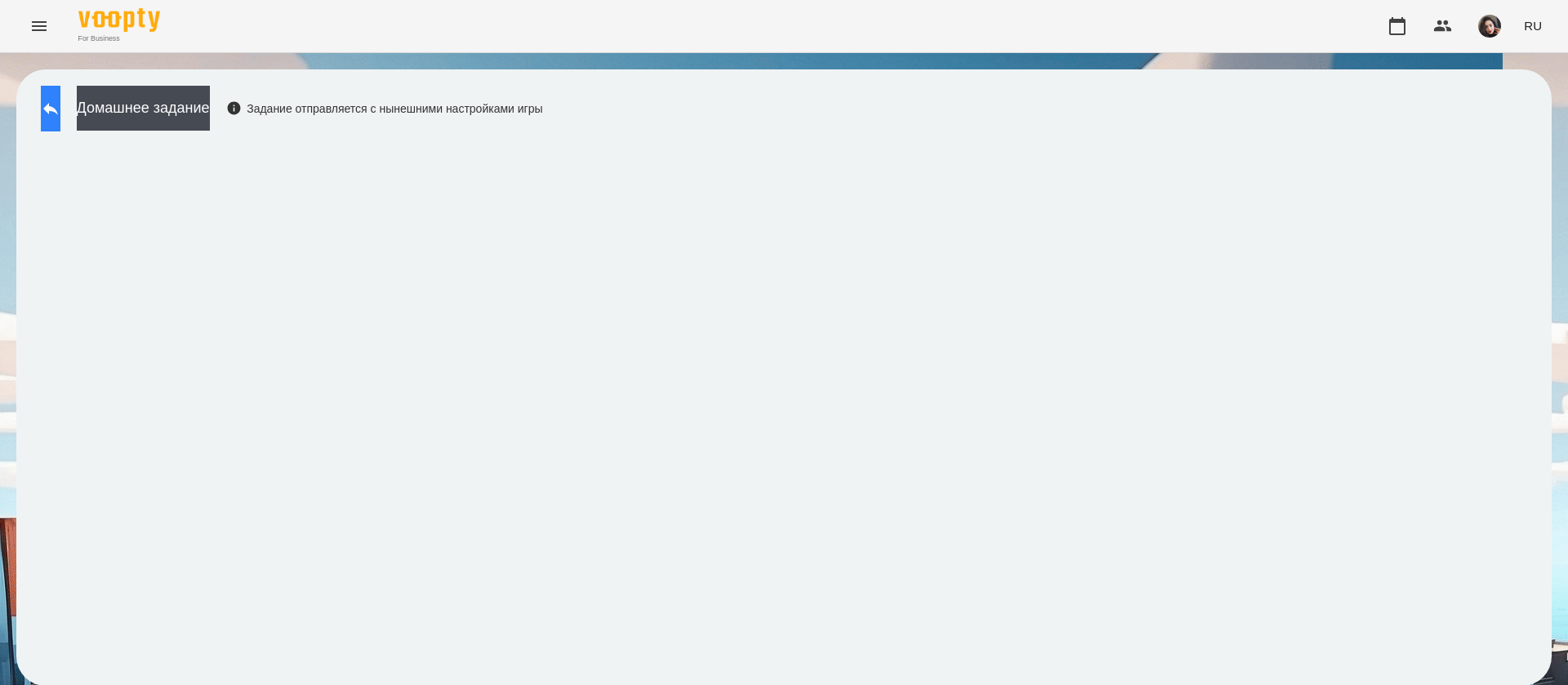
click at [61, 112] on button at bounding box center [51, 108] width 20 height 45
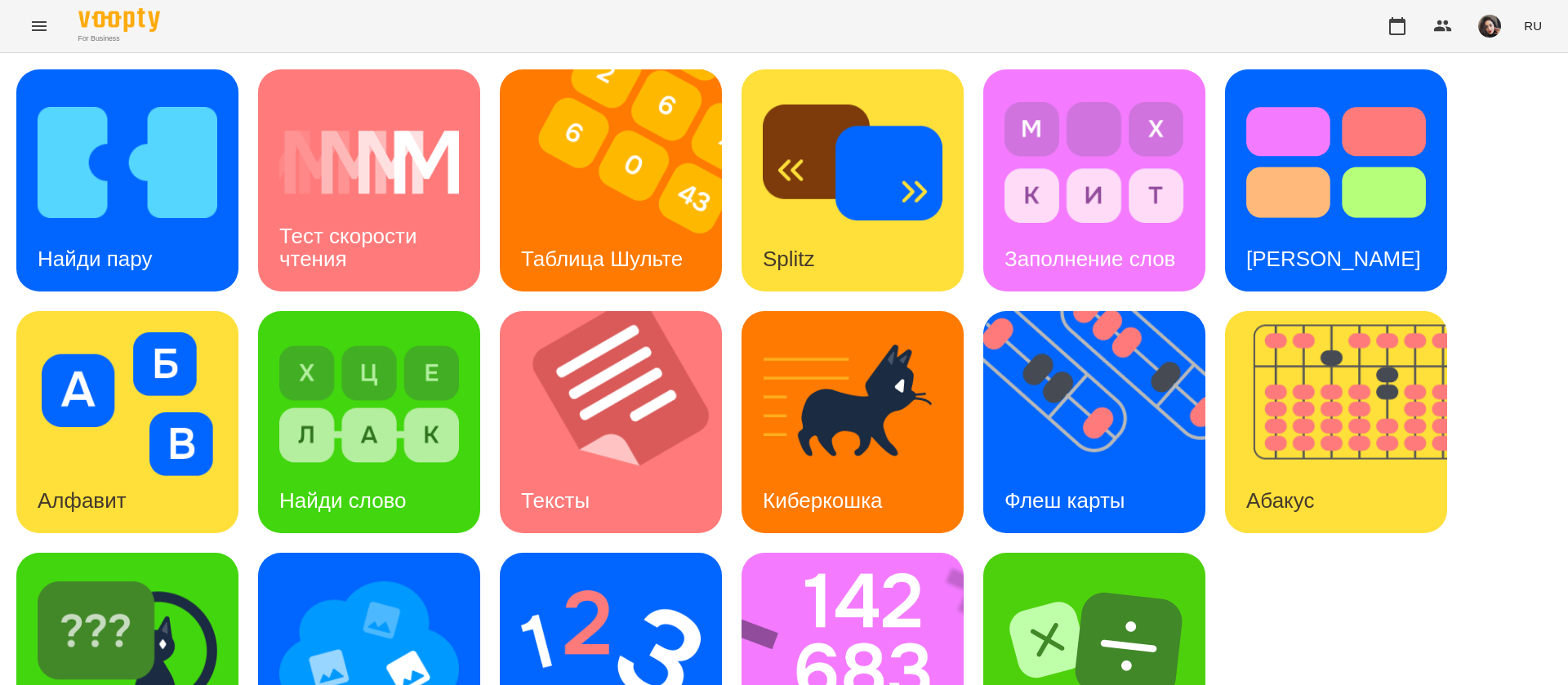
scroll to position [106, 0]
click at [179, 574] on img at bounding box center [128, 646] width 180 height 144
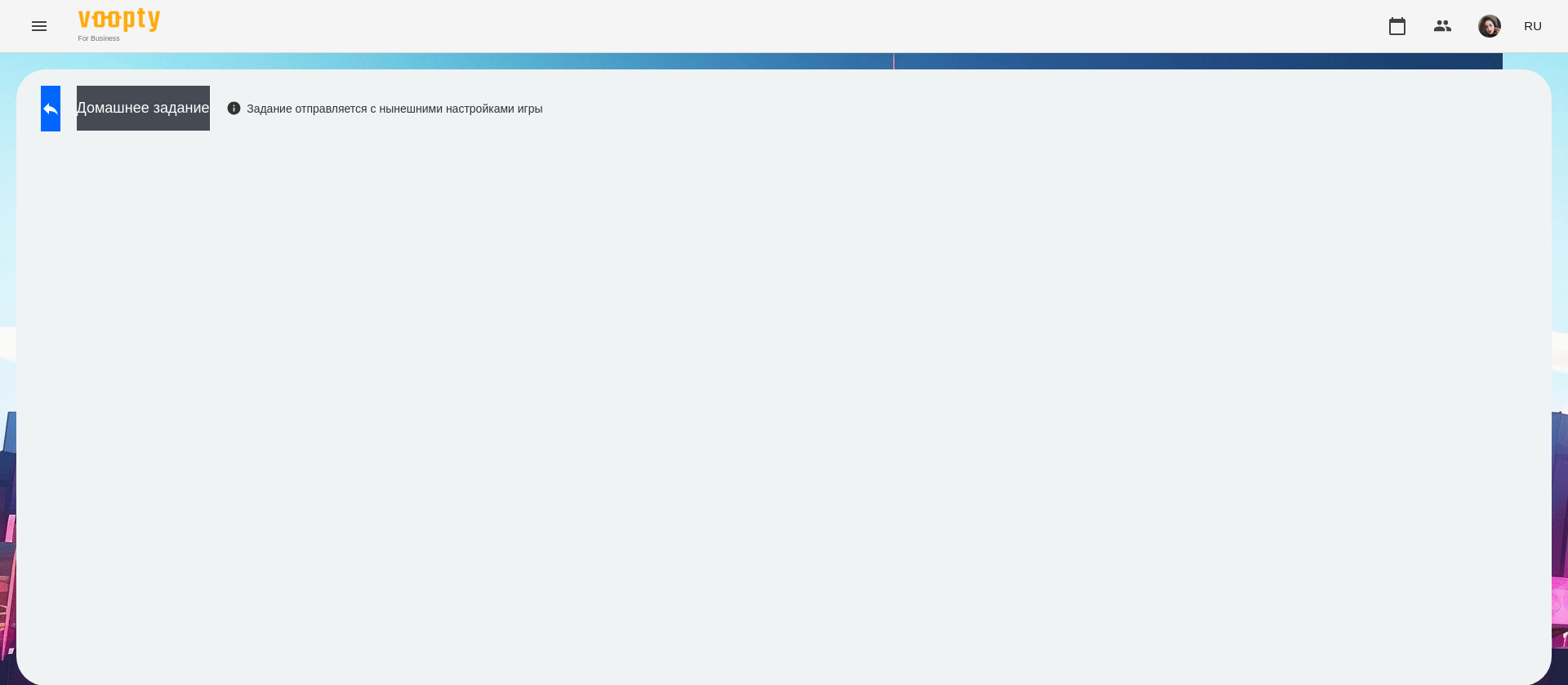
scroll to position [1, 0]
click at [61, 96] on button at bounding box center [51, 108] width 20 height 45
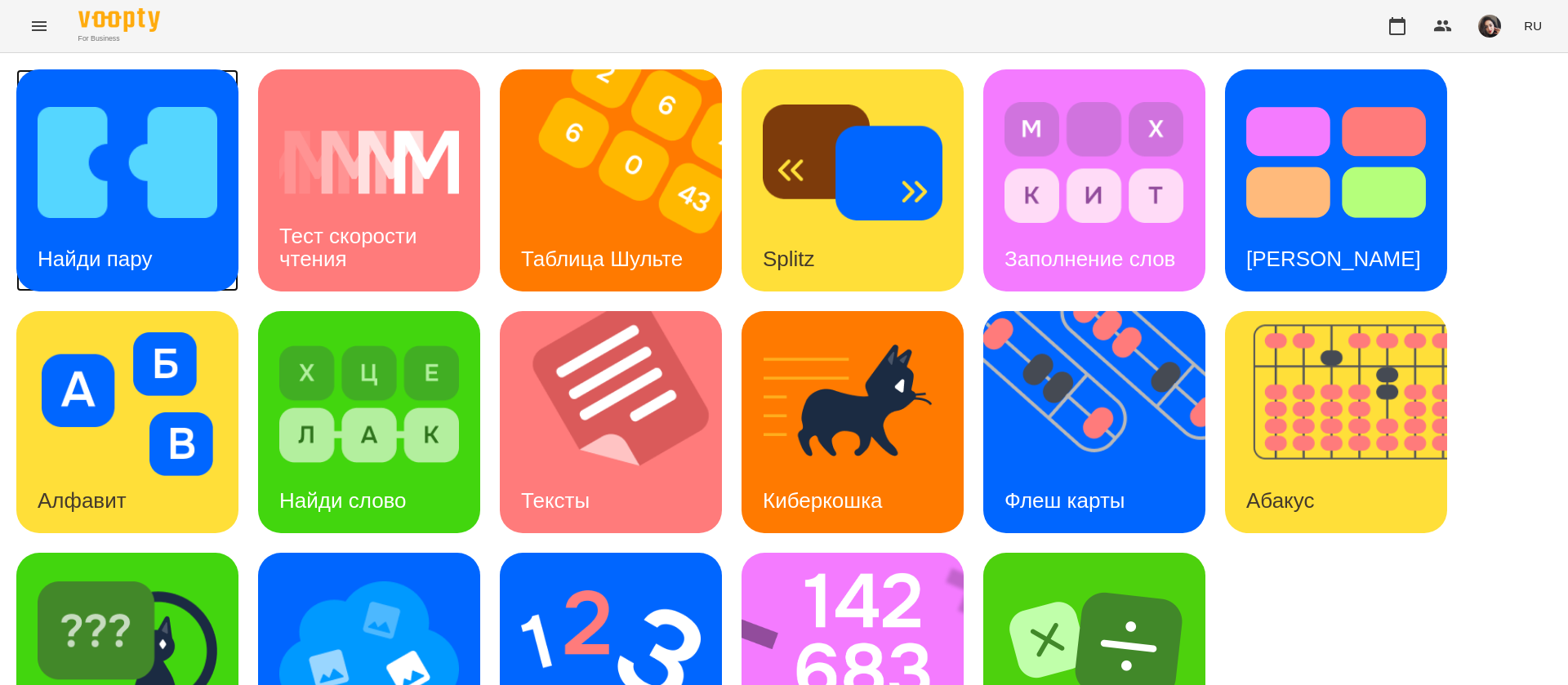
click at [113, 140] on img at bounding box center [128, 163] width 180 height 144
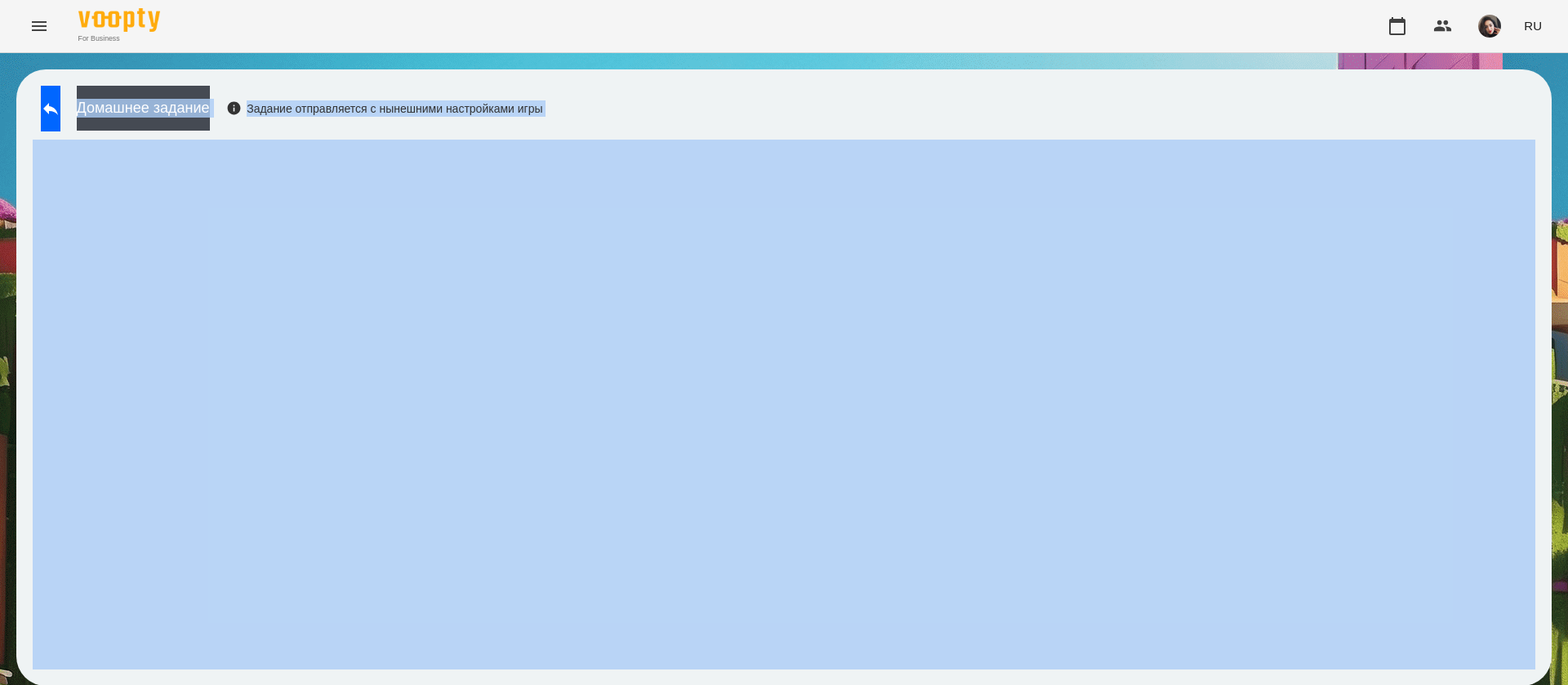
drag, startPoint x: 1449, startPoint y: 129, endPoint x: 1450, endPoint y: 140, distance: 11.0
click at [1415, 115] on div "Домашнее задание Задание отправляется с нынешними настройками игры" at bounding box center [784, 378] width 1535 height 616
